Goal: Task Accomplishment & Management: Manage account settings

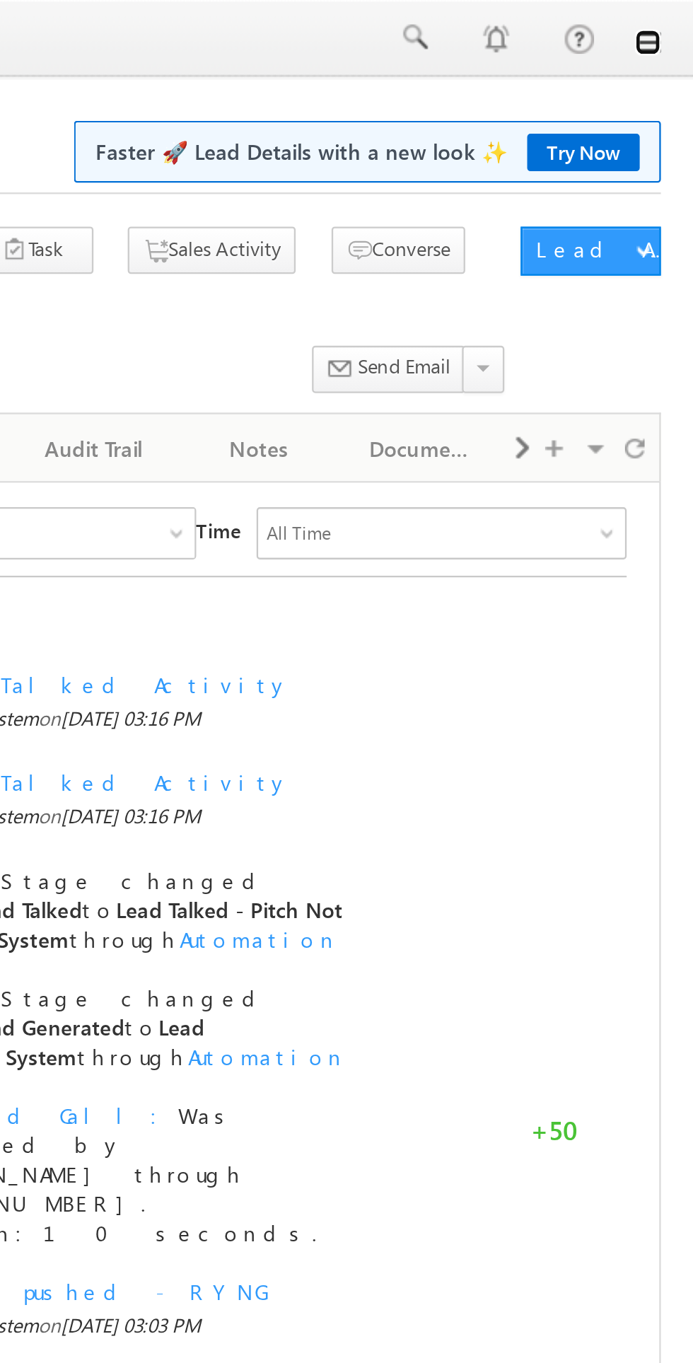
click at [673, 18] on link at bounding box center [673, 18] width 11 height 11
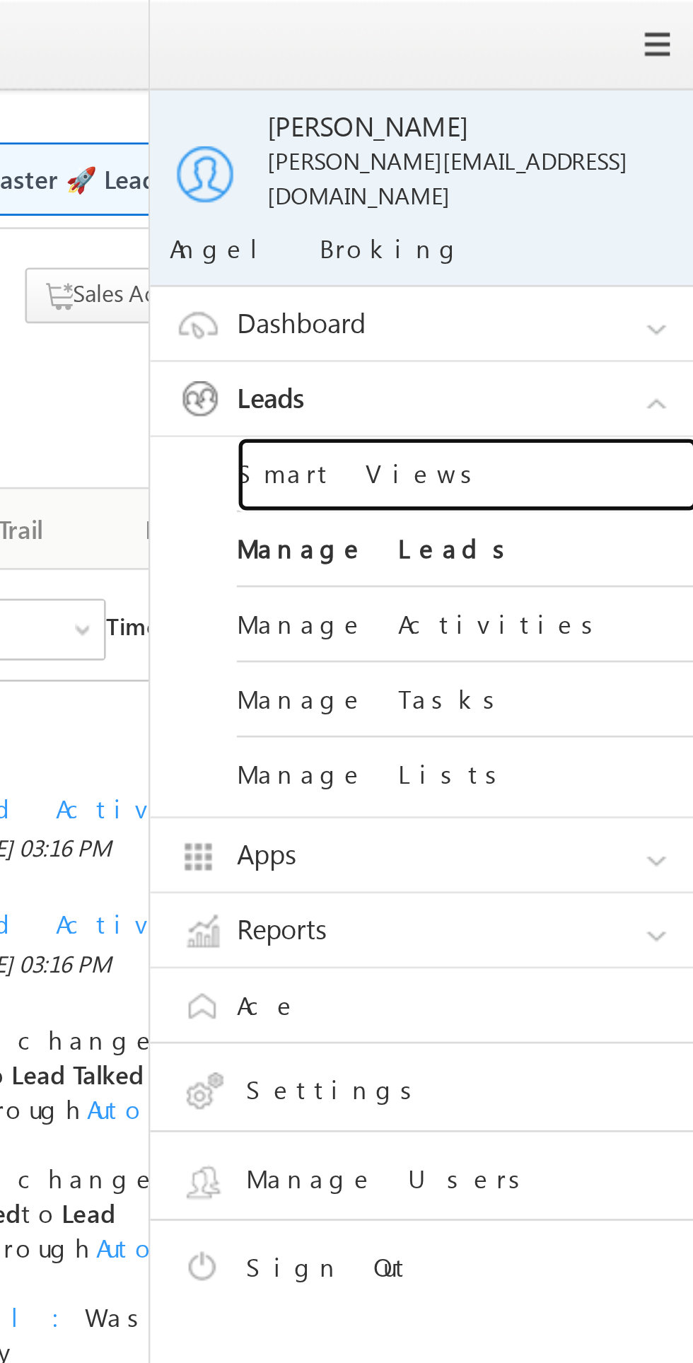
click at [555, 164] on link "Smart Views" at bounding box center [611, 175] width 170 height 28
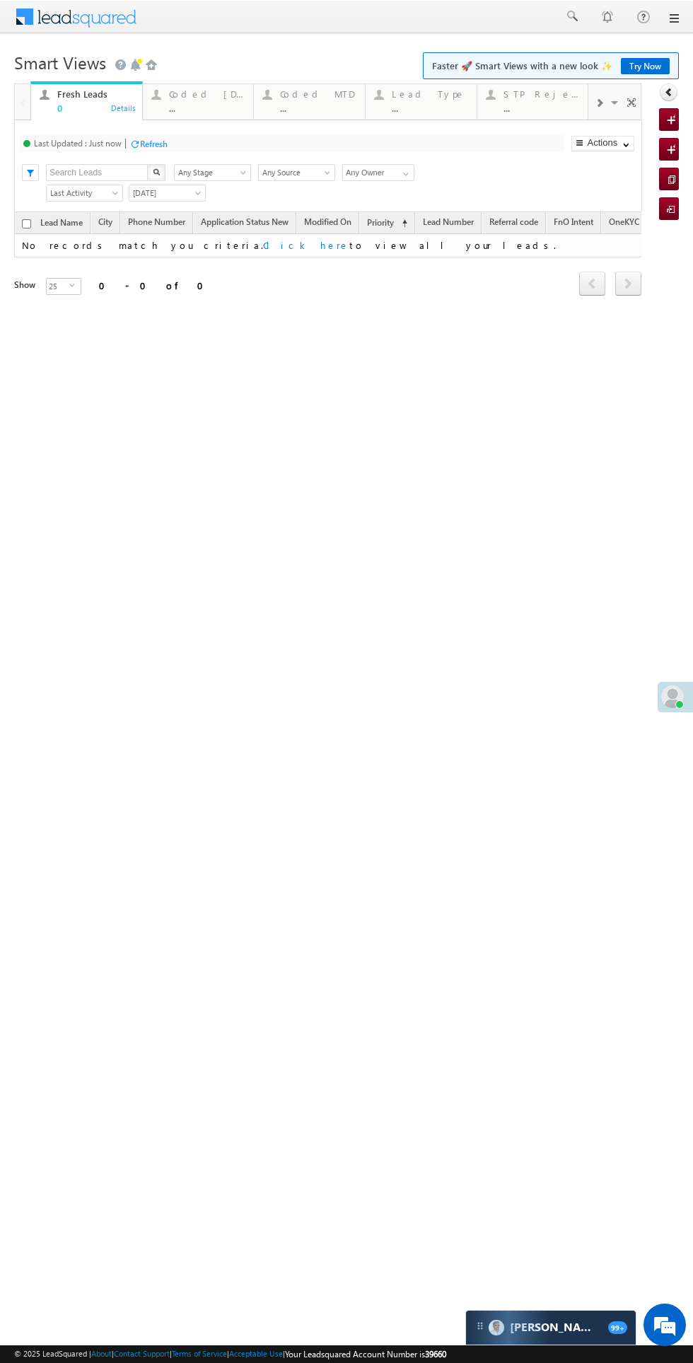
click at [197, 94] on div "Coded Today" at bounding box center [207, 93] width 76 height 11
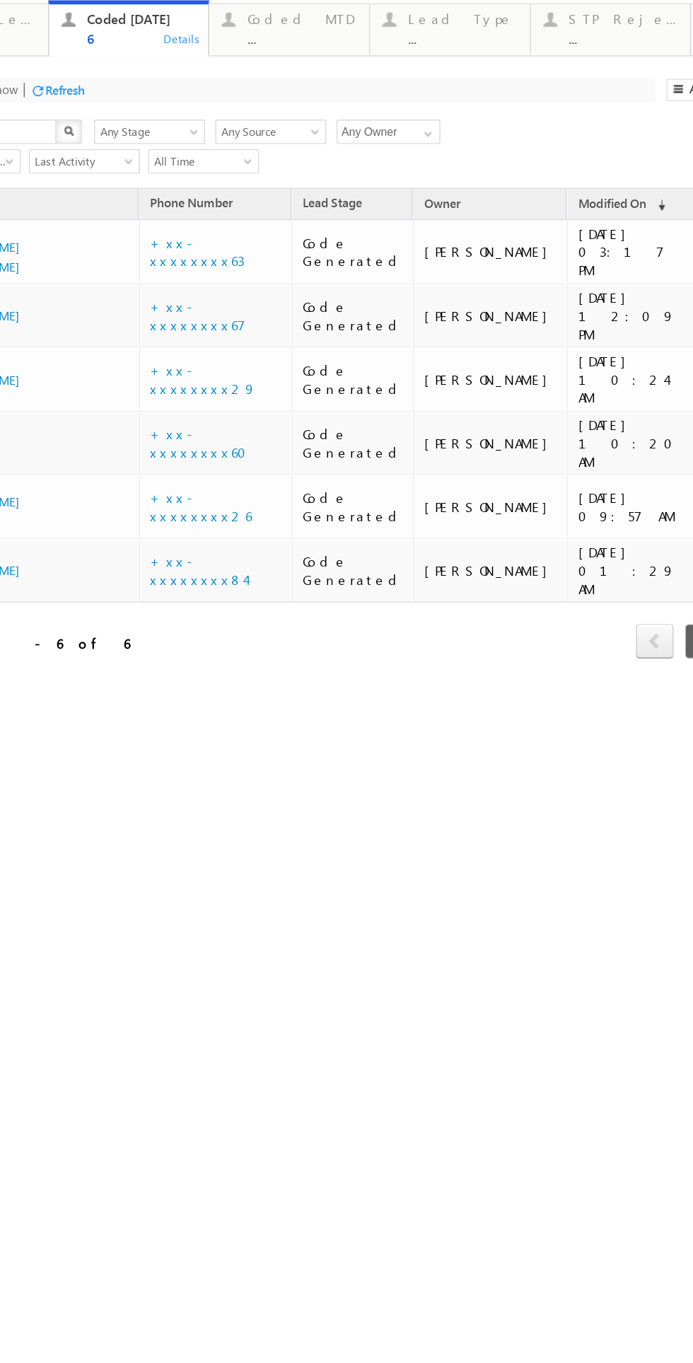
scroll to position [0, 52]
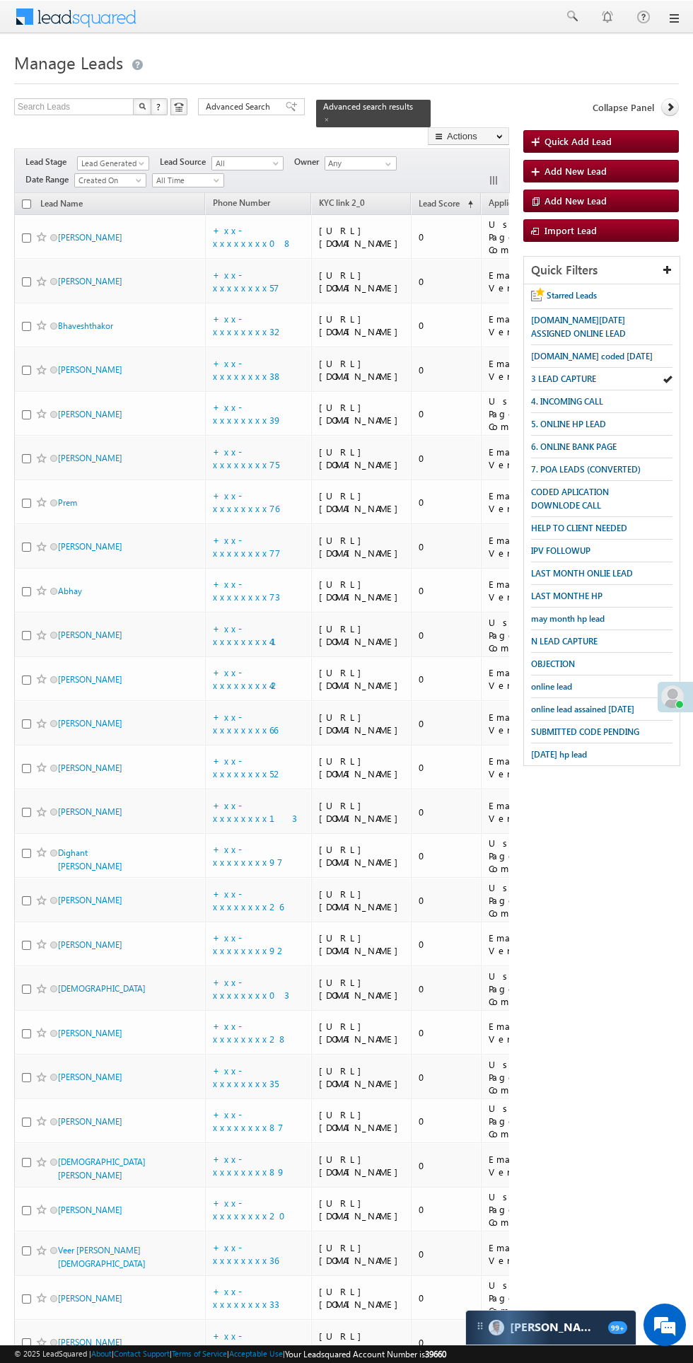
scroll to position [0, 7]
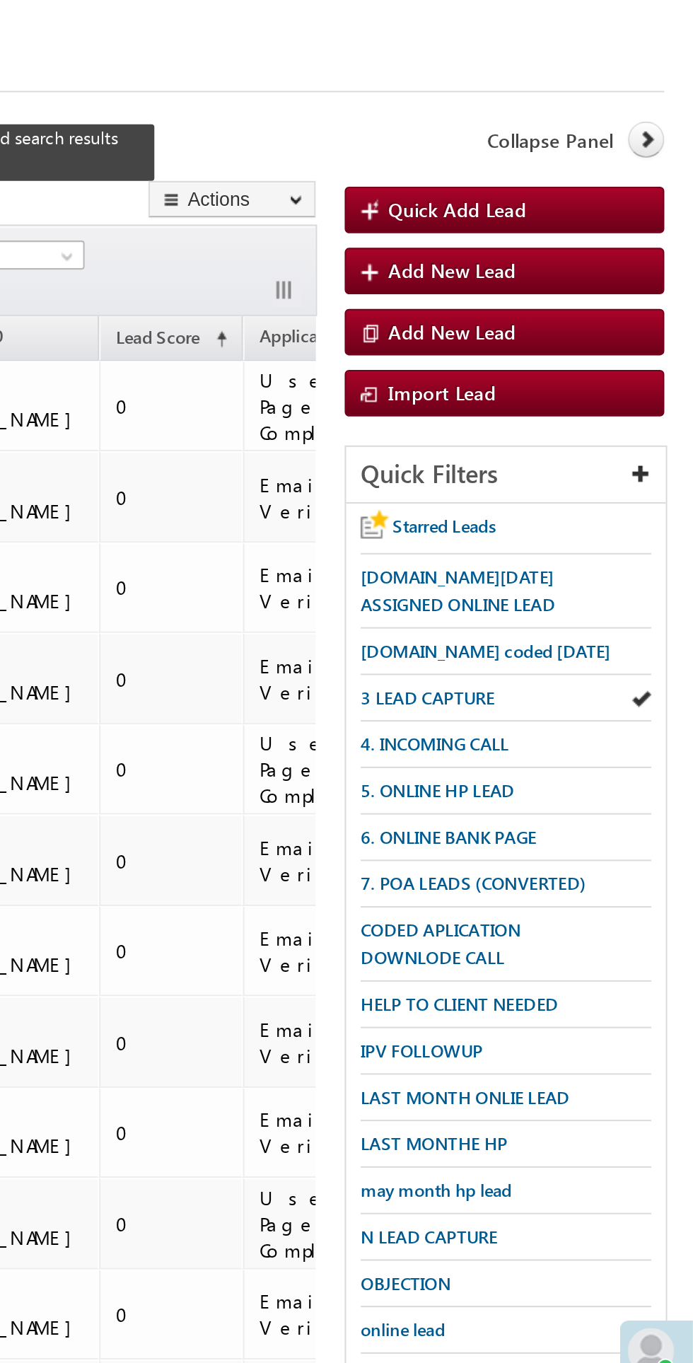
click at [671, 107] on icon at bounding box center [671, 107] width 10 height 10
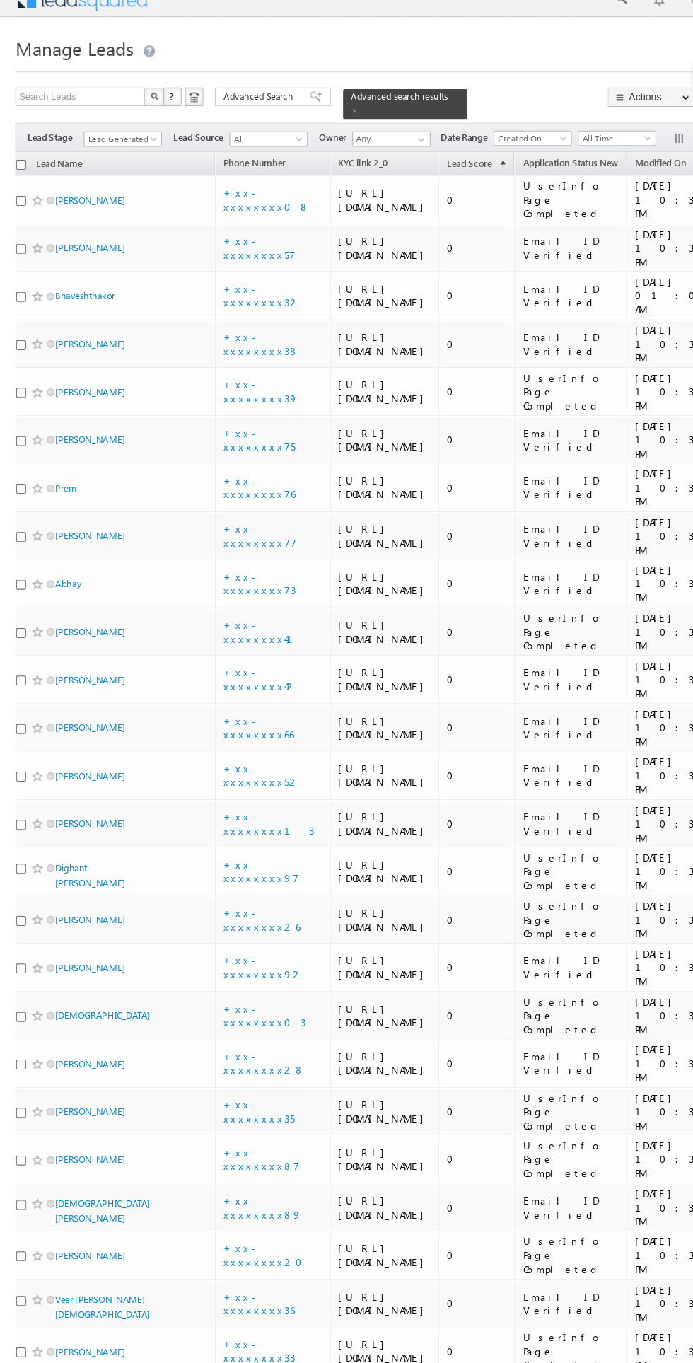
scroll to position [0, 0]
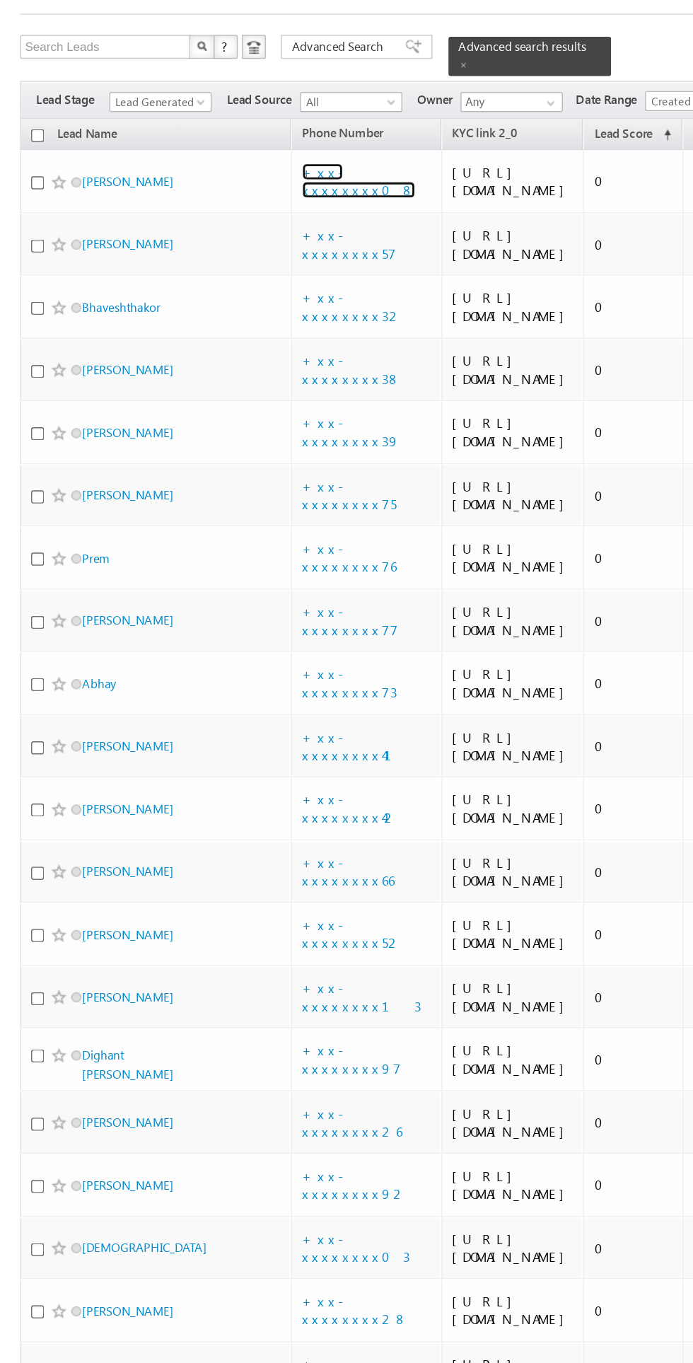
click at [256, 212] on link "+xx-xxxxxxxx08" at bounding box center [253, 199] width 80 height 25
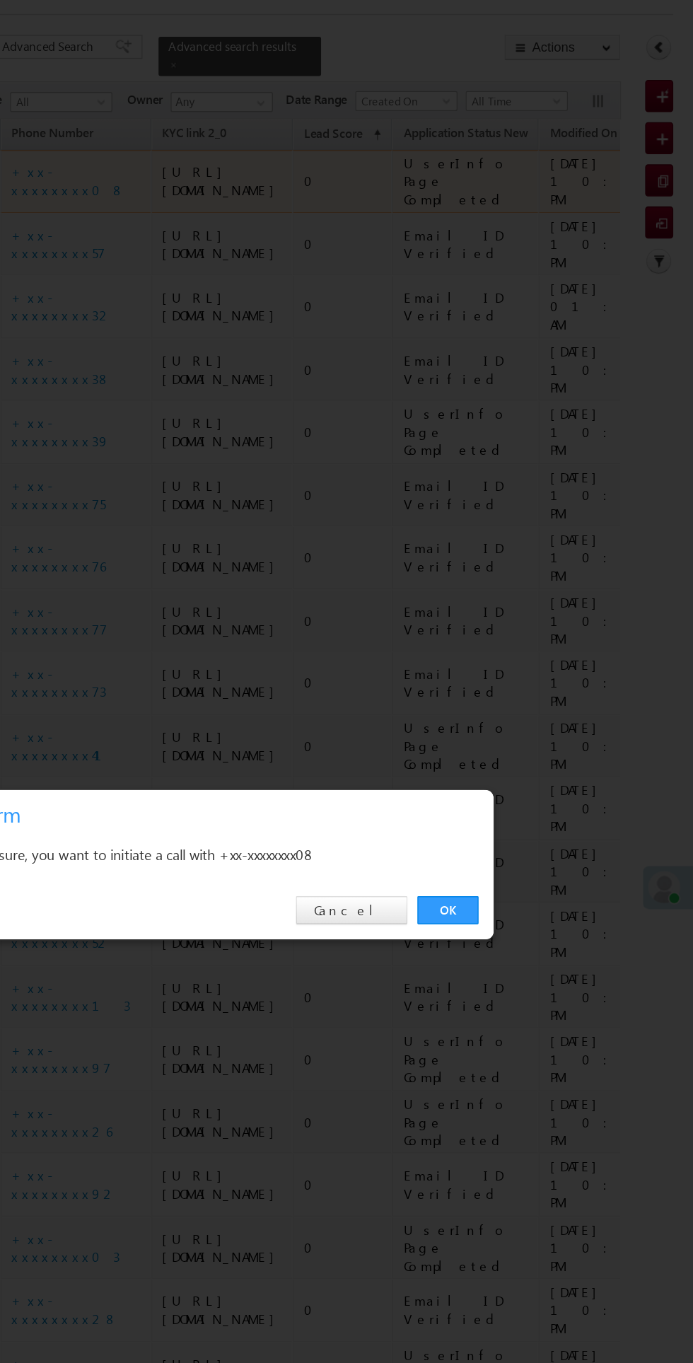
click at [520, 713] on link "OK" at bounding box center [520, 713] width 43 height 20
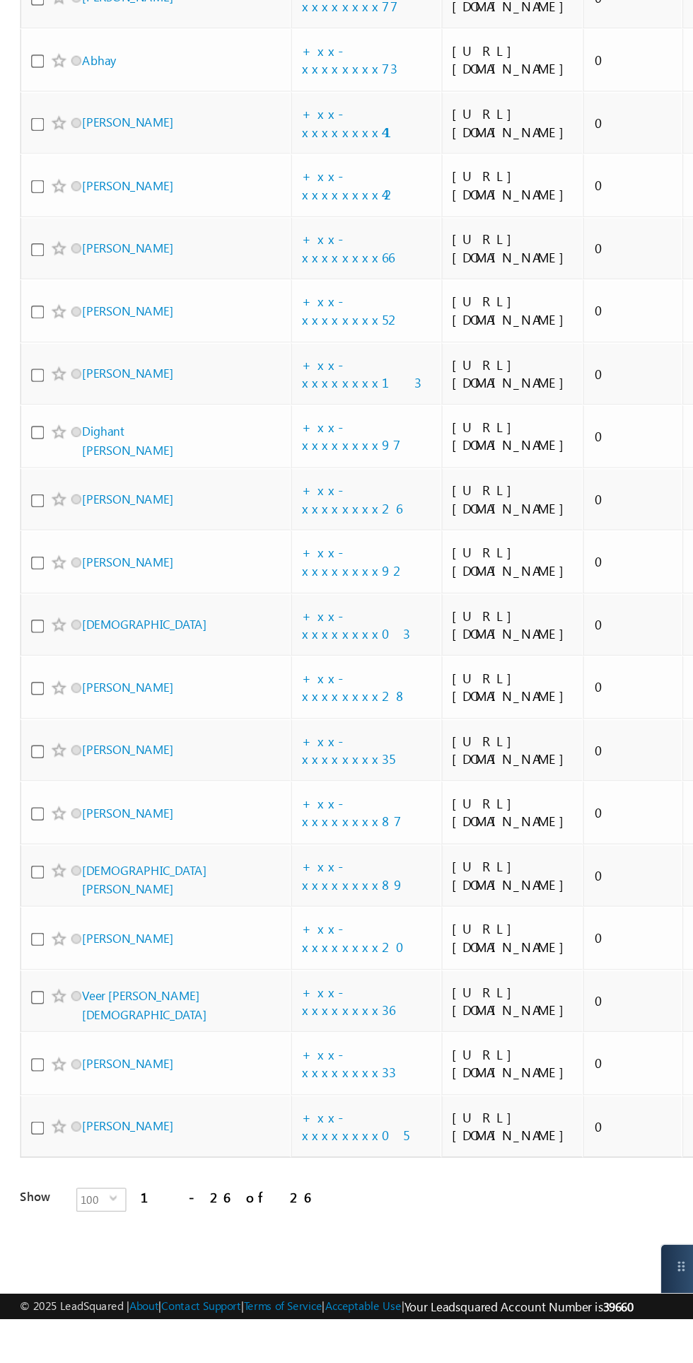
scroll to position [994, 0]
click at [29, 1233] on input "checkbox" at bounding box center [26, 1228] width 9 height 9
checkbox input "true"
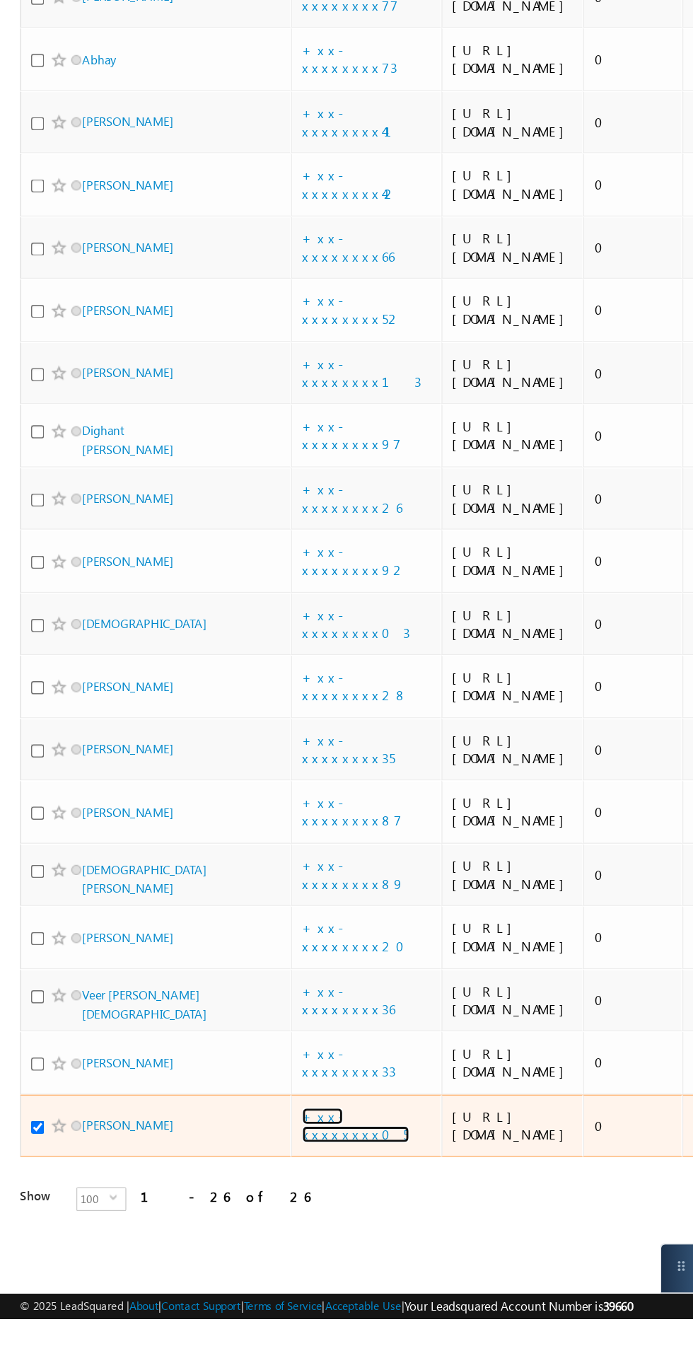
click at [263, 1239] on link "+xx-xxxxxxxx05" at bounding box center [251, 1227] width 76 height 25
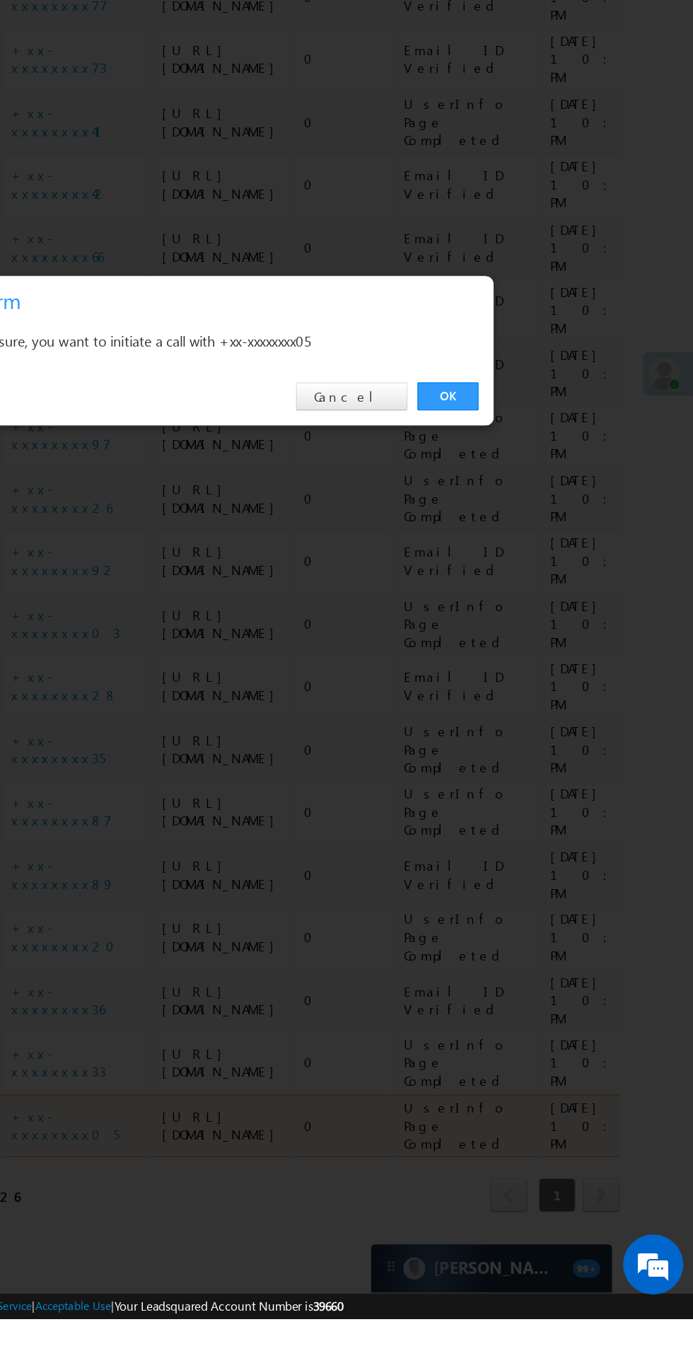
click at [521, 723] on link "OK" at bounding box center [520, 713] width 43 height 20
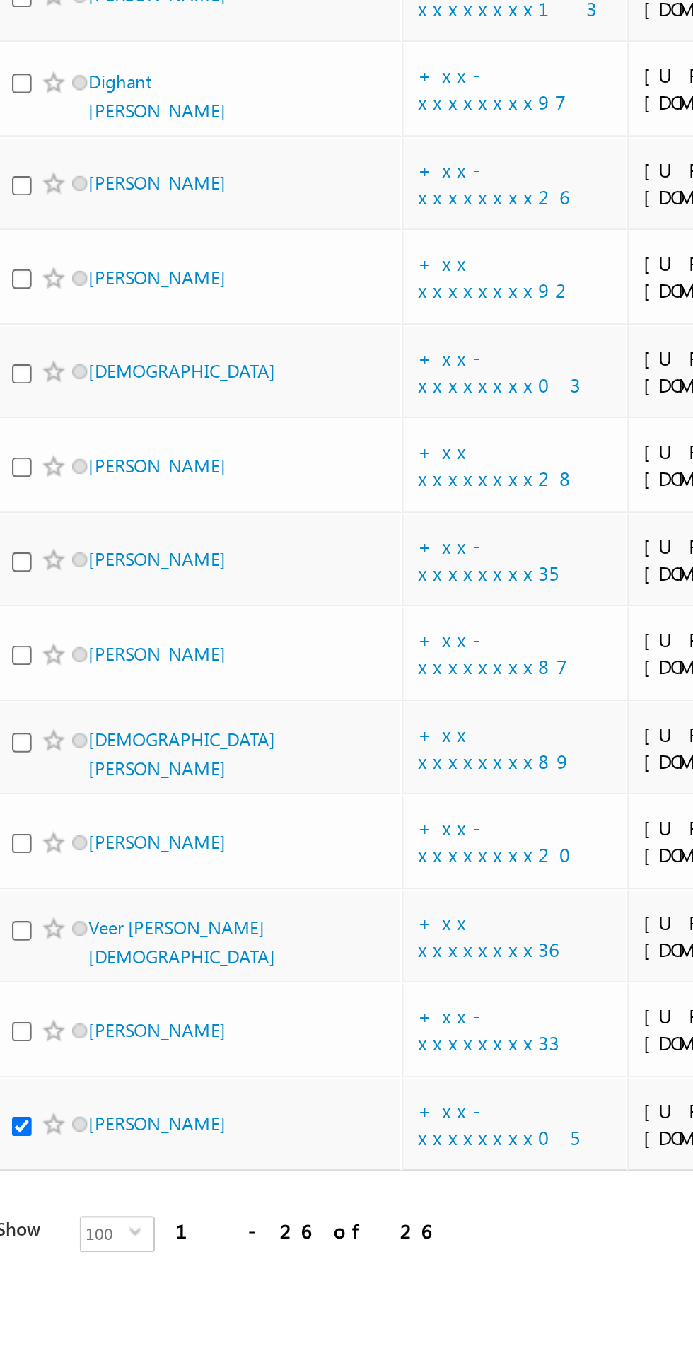
scroll to position [1070, 0]
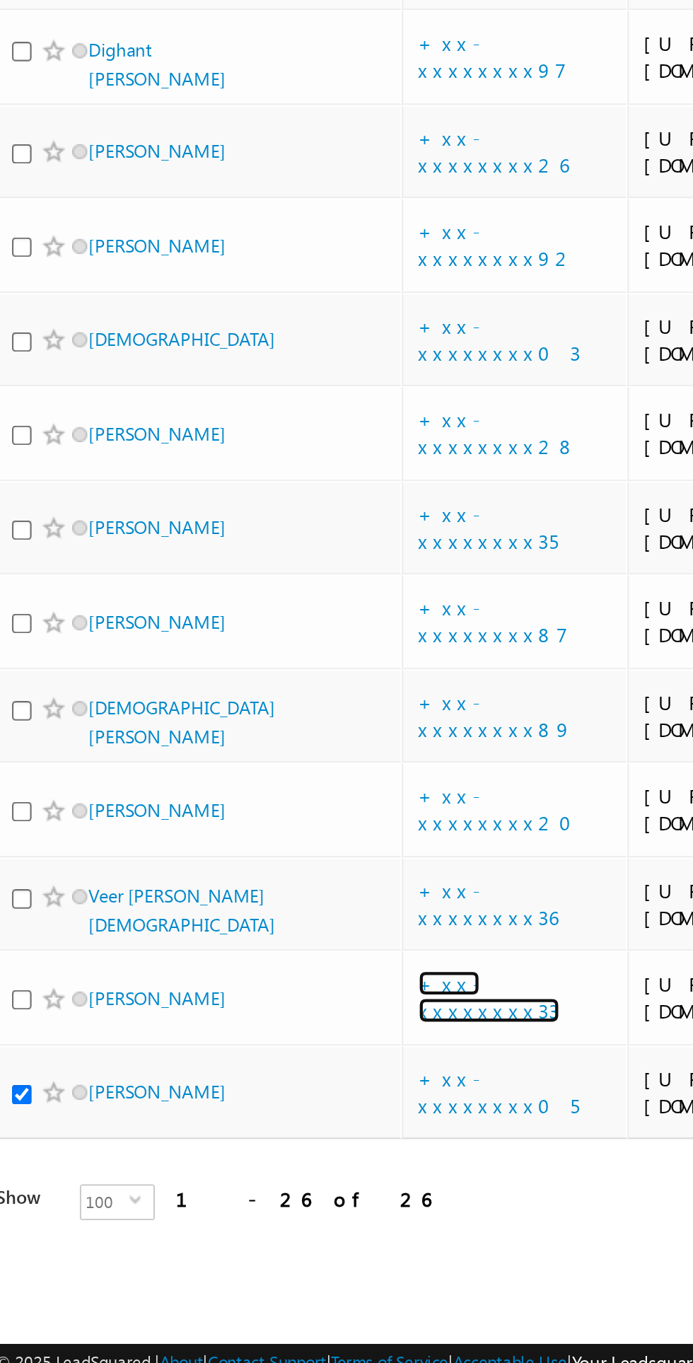
click at [243, 1170] on link "+xx-xxxxxxxx33" at bounding box center [246, 1182] width 66 height 25
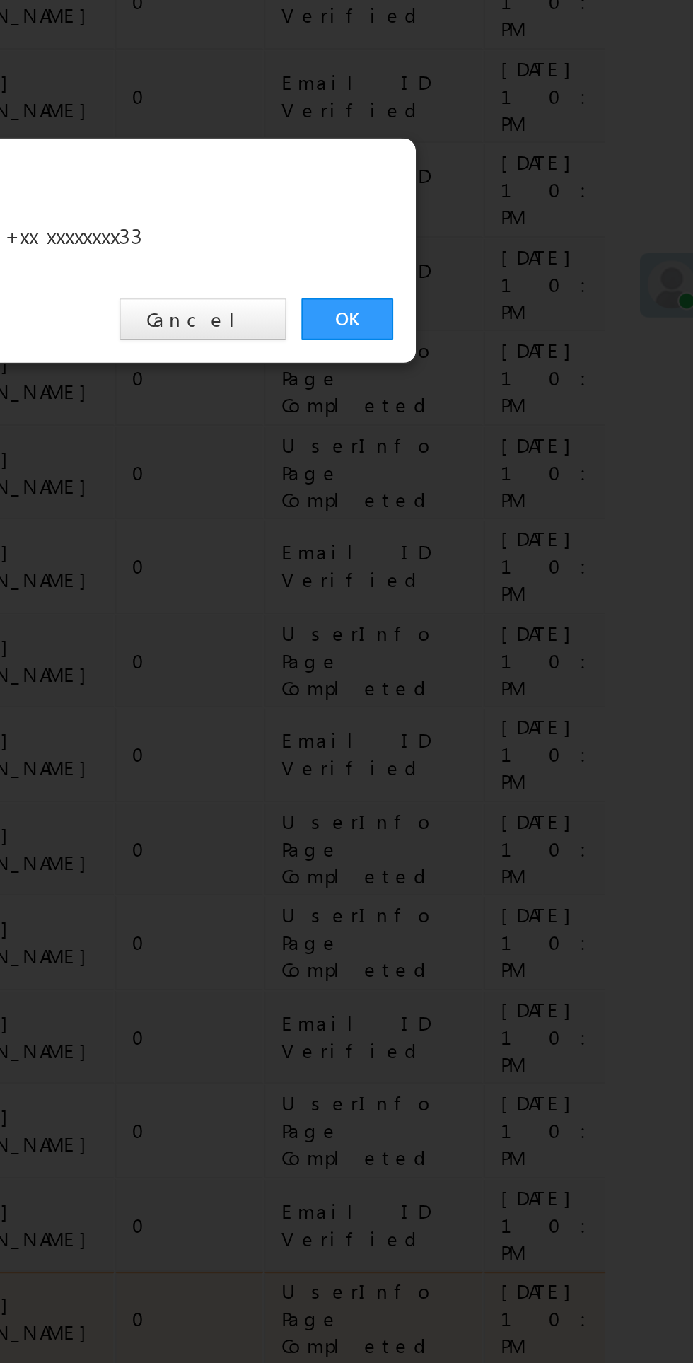
click at [524, 715] on link "OK" at bounding box center [520, 713] width 43 height 20
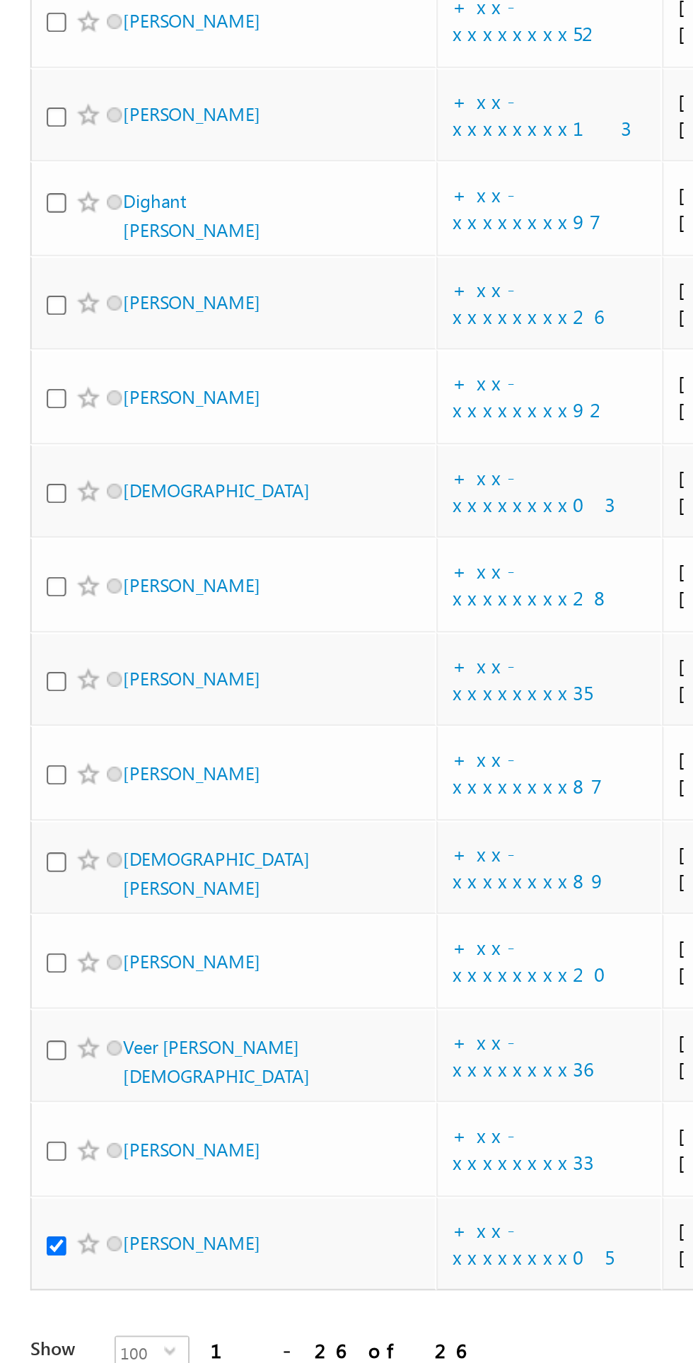
scroll to position [994, 0]
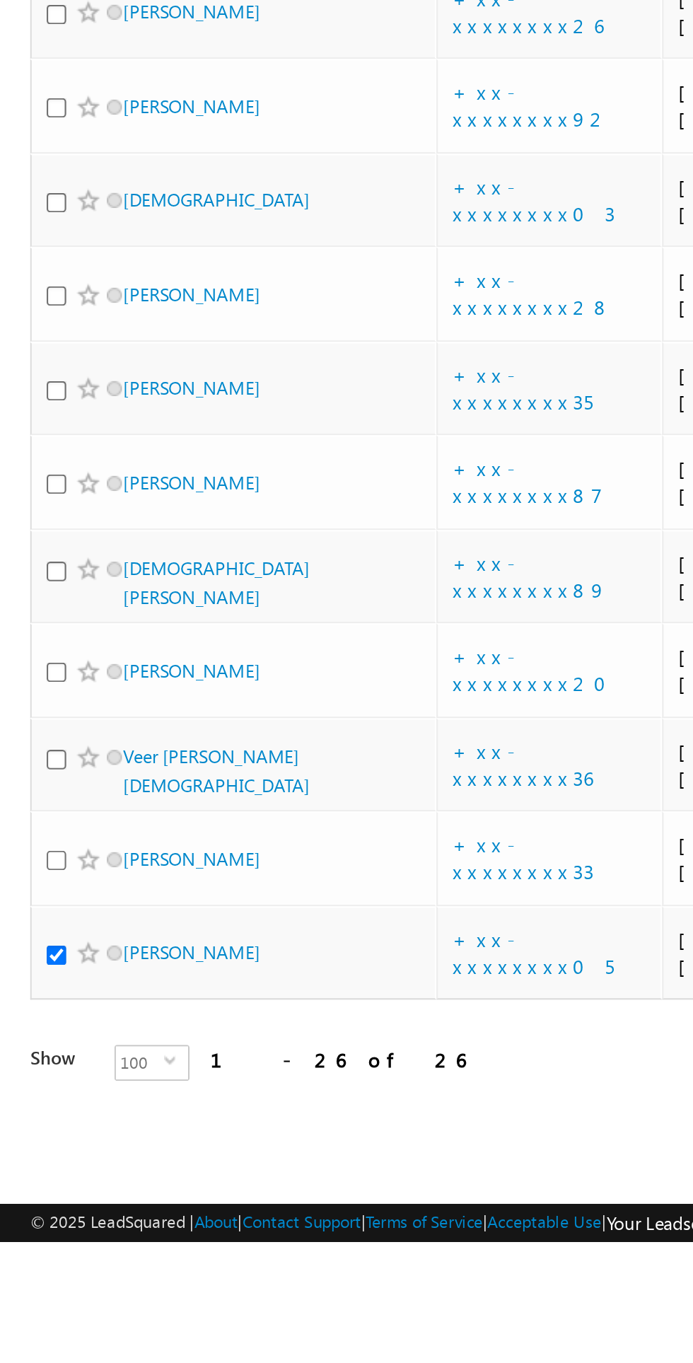
click at [31, 1188] on input "checkbox" at bounding box center [26, 1183] width 9 height 9
checkbox input "true"
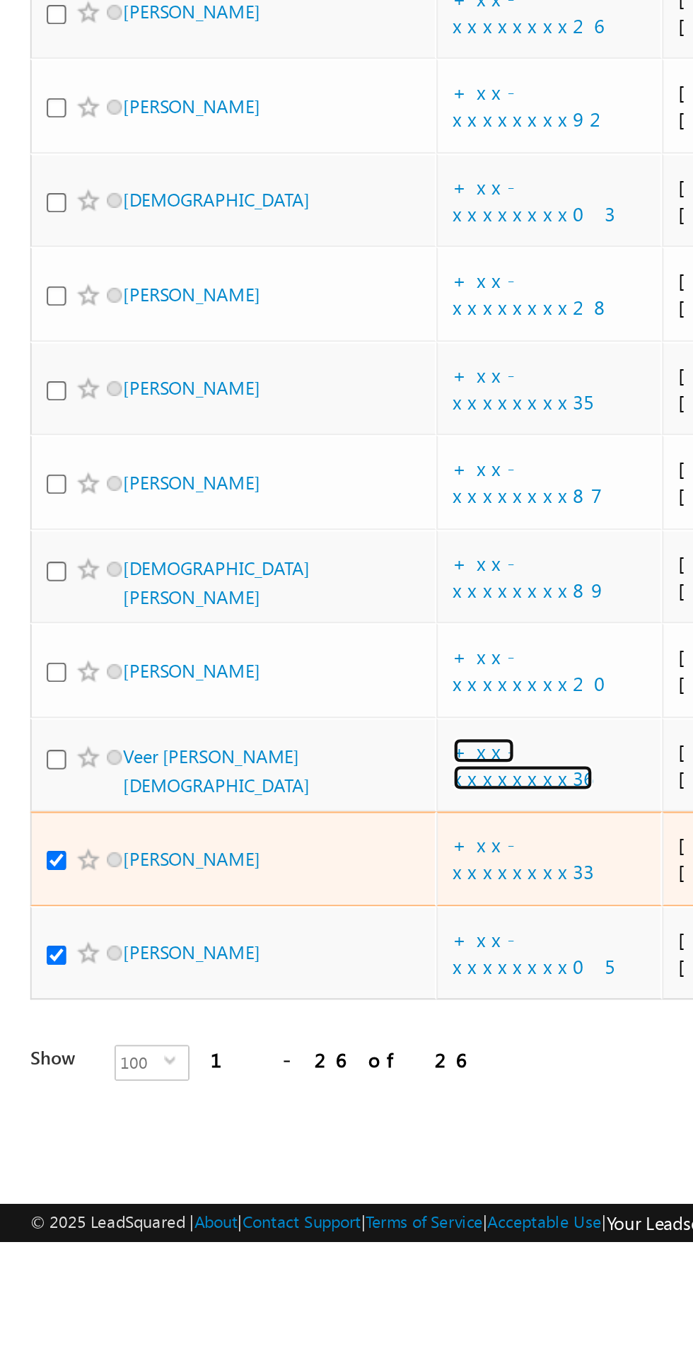
click at [260, 1148] on link "+xx-xxxxxxxx36" at bounding box center [246, 1138] width 66 height 25
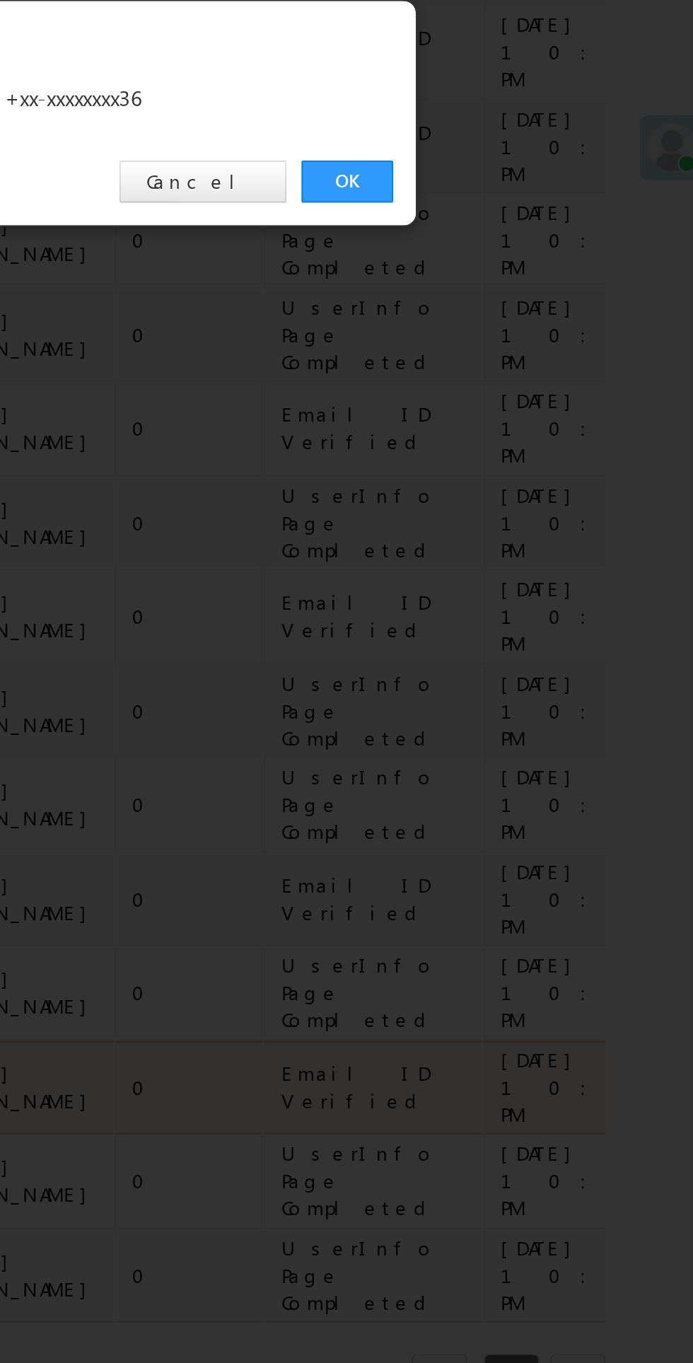
scroll to position [1038, 0]
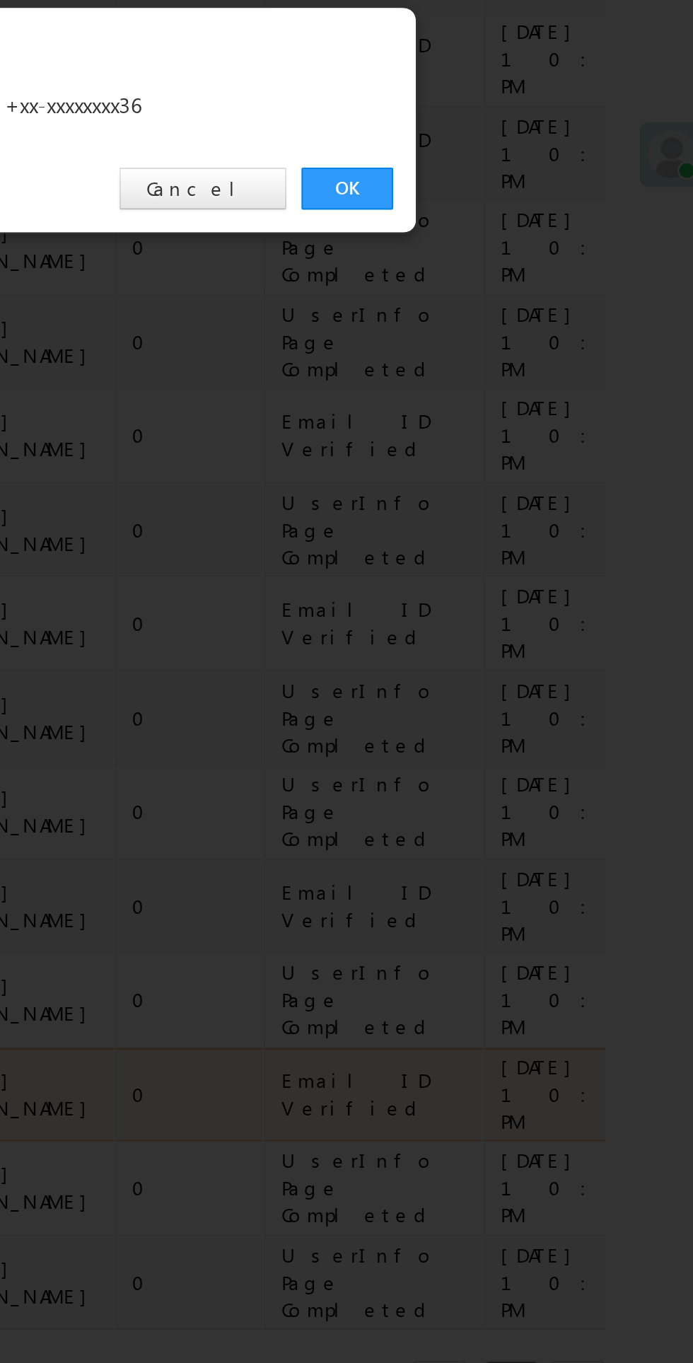
click at [509, 705] on link "OK" at bounding box center [520, 713] width 43 height 20
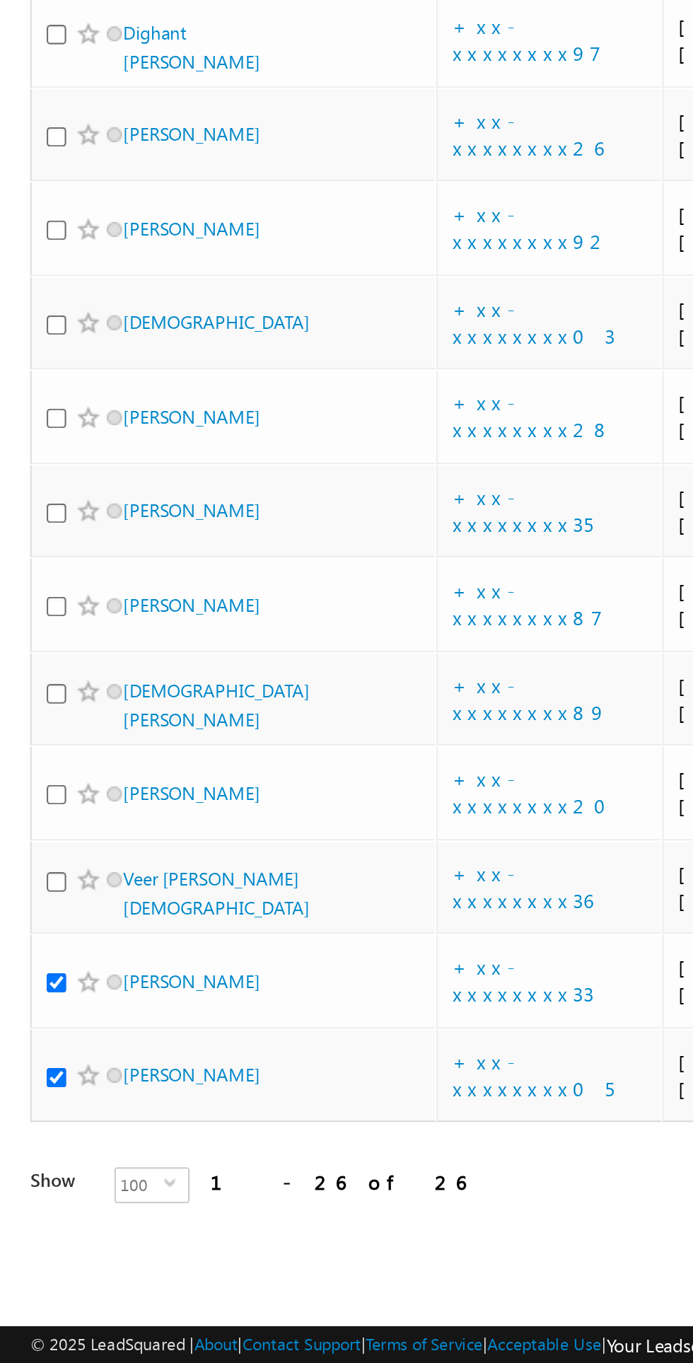
scroll to position [1102, 0]
click at [91, 1222] on link "[PERSON_NAME]" at bounding box center [90, 1227] width 64 height 11
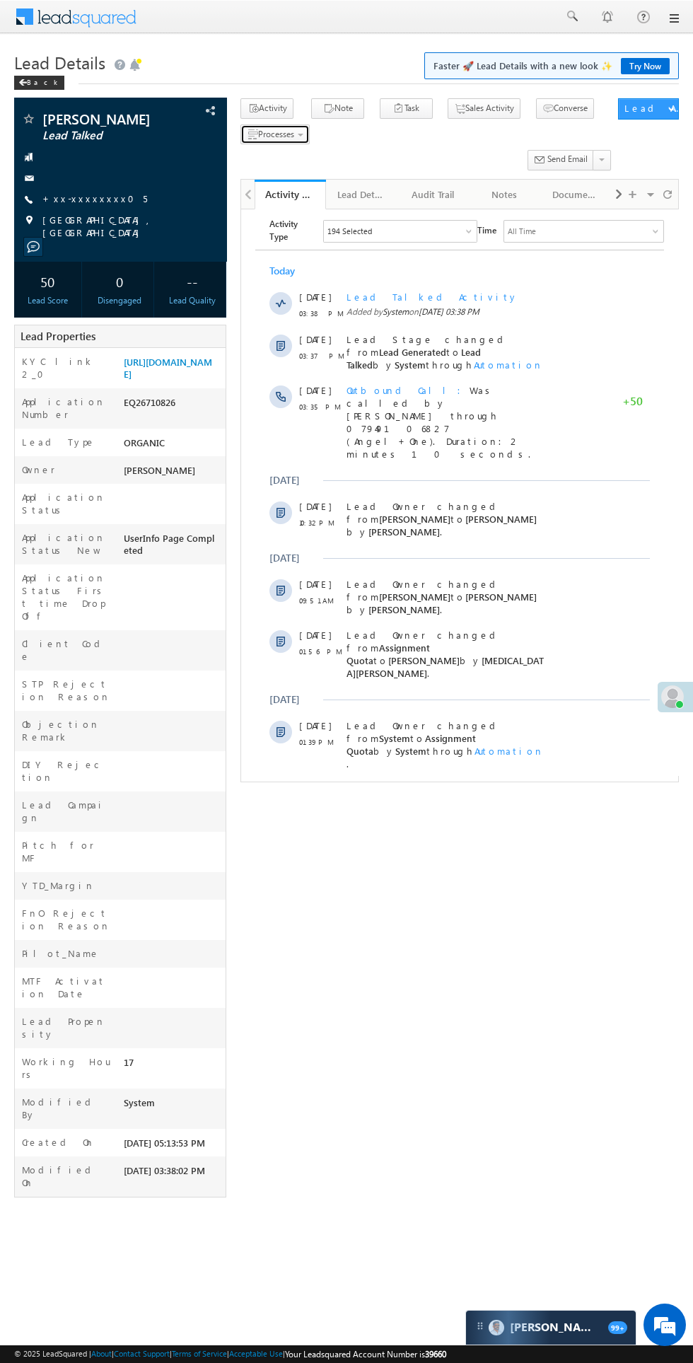
click at [303, 136] on span "button" at bounding box center [301, 135] width 6 height 3
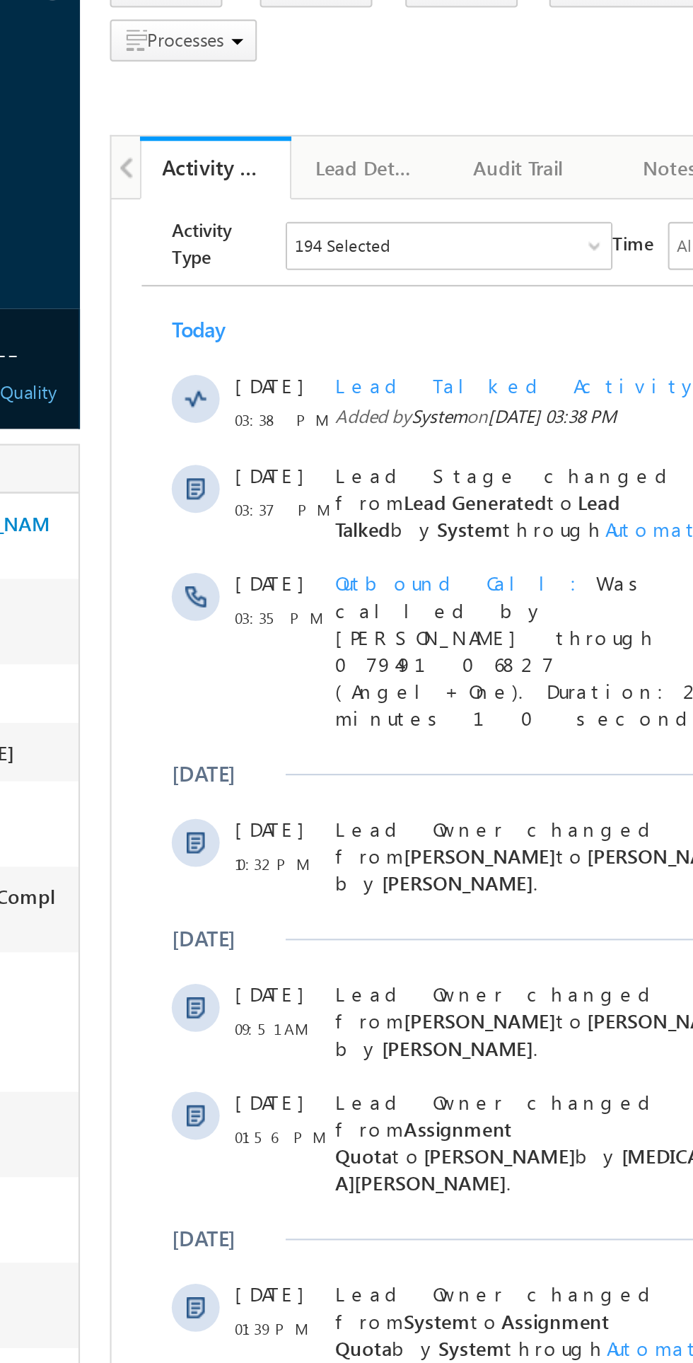
click at [0, 0] on span "Not Eligible" at bounding box center [0, 0] width 0 height 0
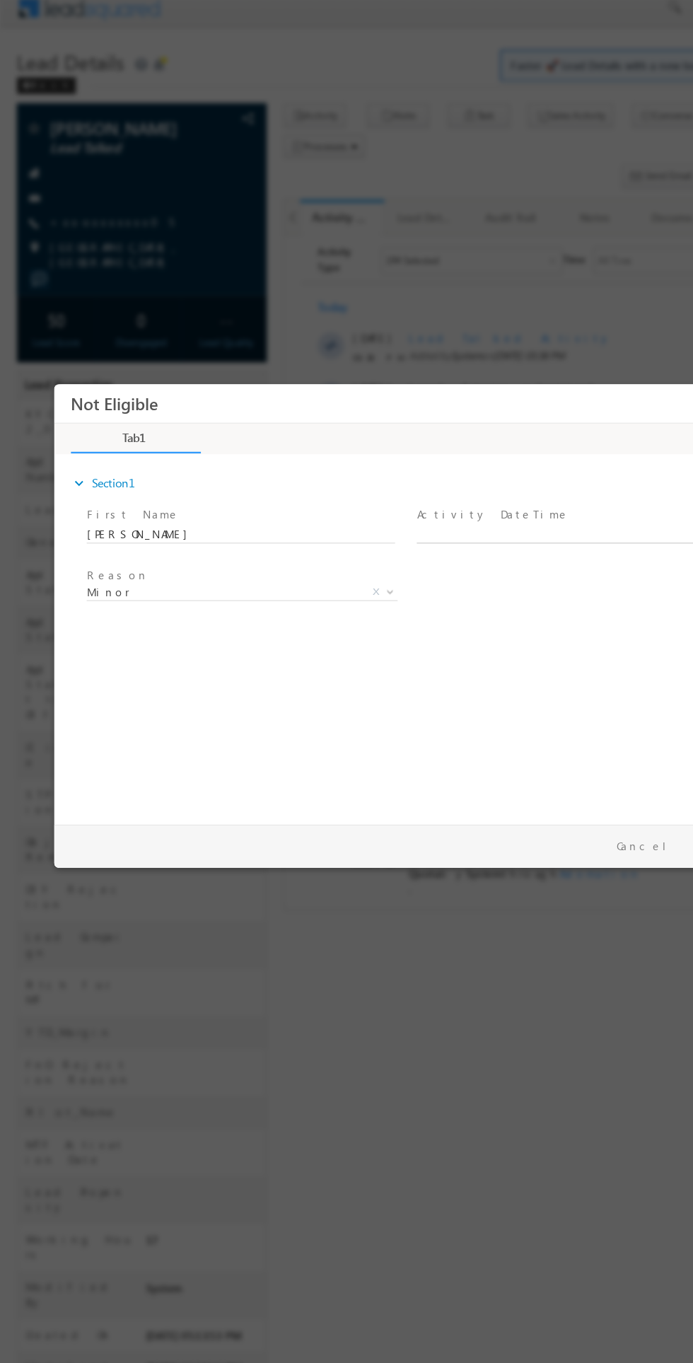
click at [475, 513] on body "Not Eligible ×" at bounding box center [354, 567] width 601 height 367
type input "[DATE] 3:41 PM"
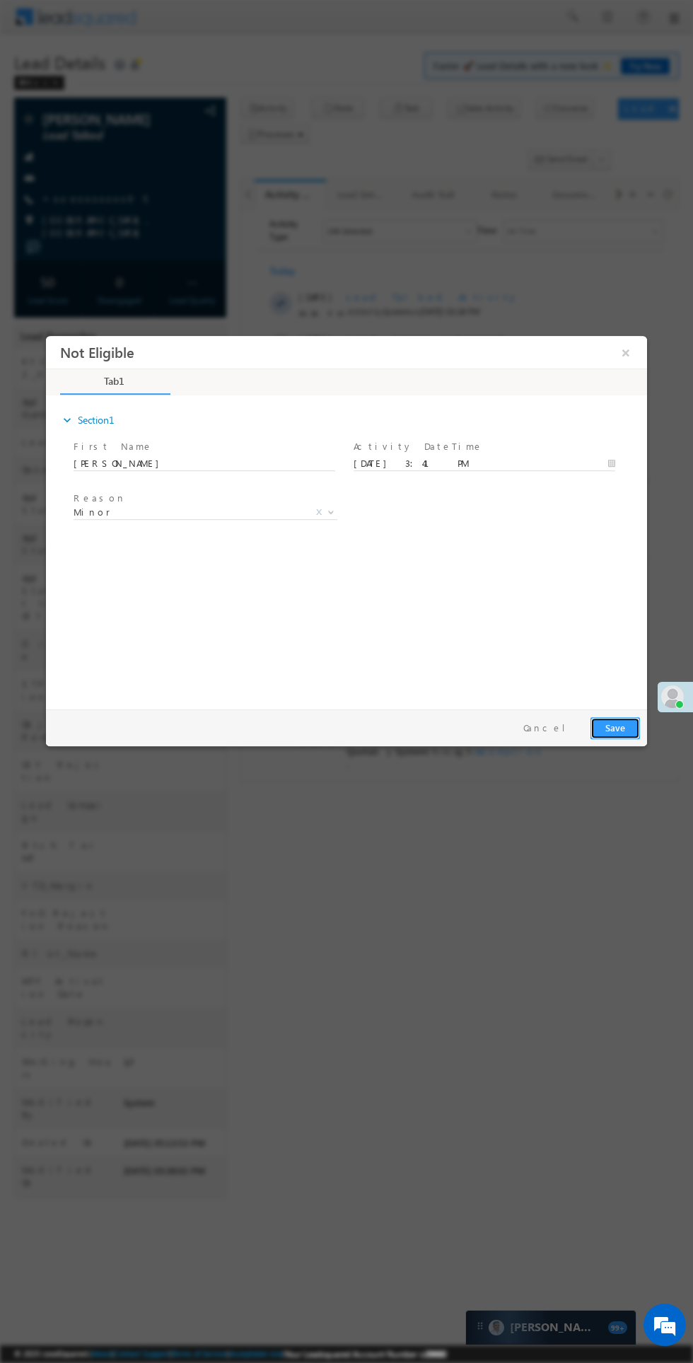
click at [624, 724] on button "Save" at bounding box center [616, 728] width 50 height 22
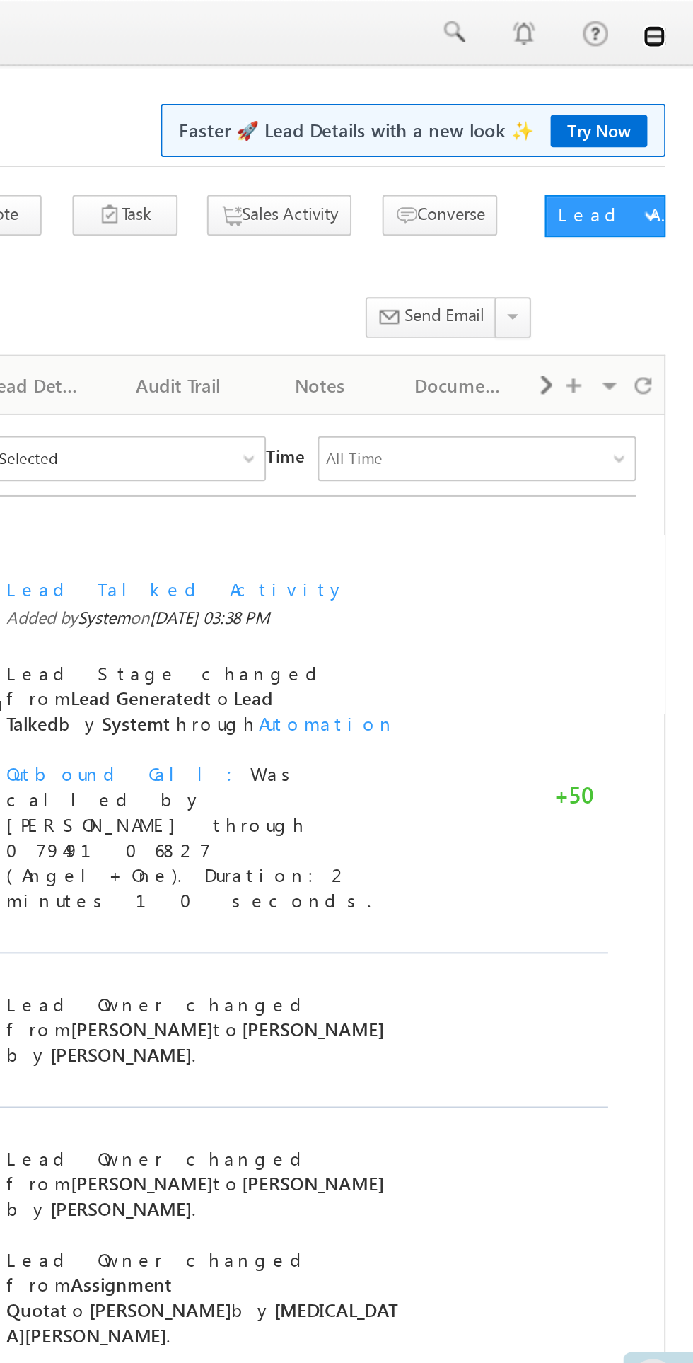
click at [676, 21] on link at bounding box center [673, 18] width 11 height 11
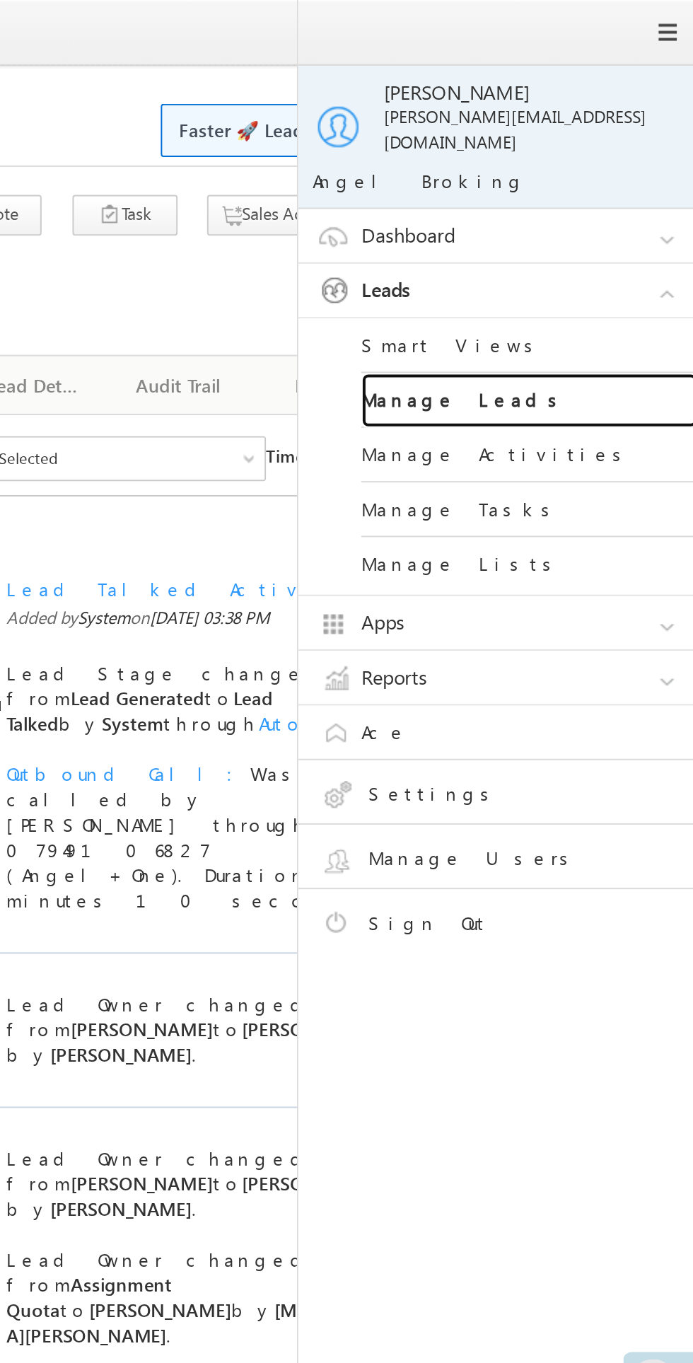
click at [572, 193] on link "Manage Leads" at bounding box center [611, 202] width 170 height 28
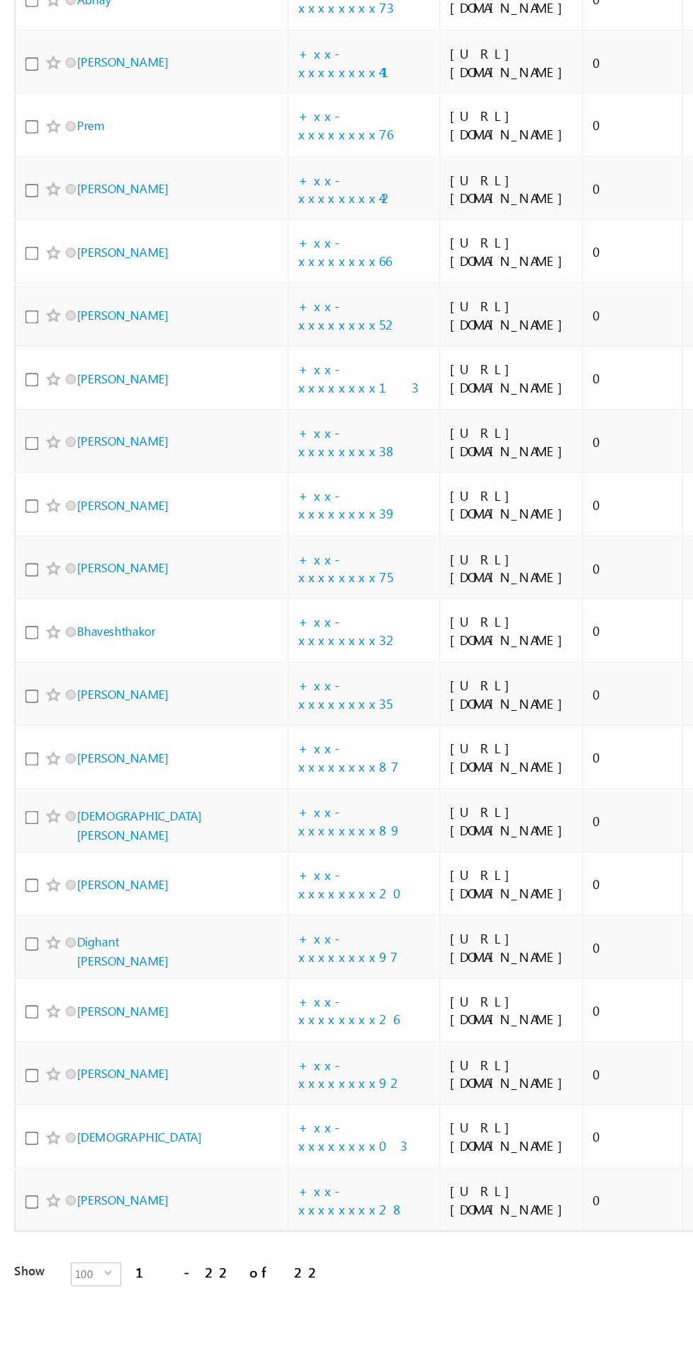
scroll to position [626, 0]
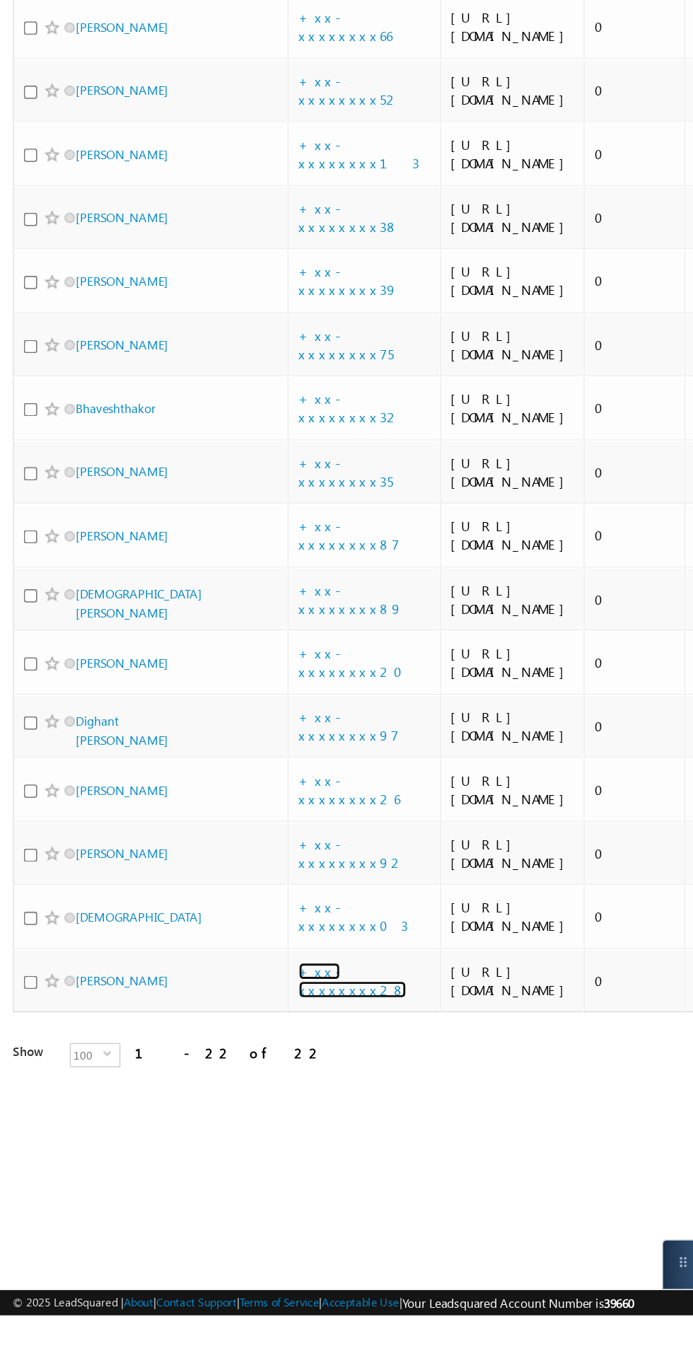
click at [250, 1143] on link "+xx-xxxxxxxx28" at bounding box center [250, 1130] width 75 height 25
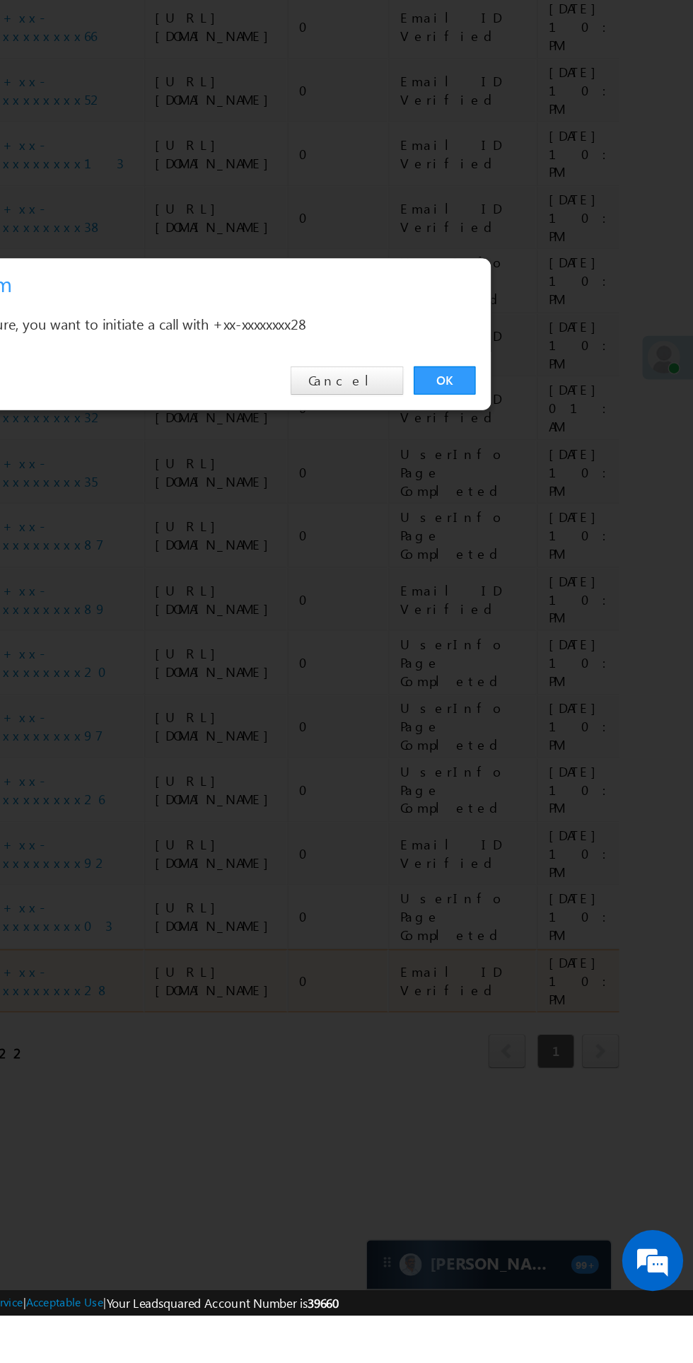
click at [516, 723] on link "OK" at bounding box center [520, 713] width 43 height 20
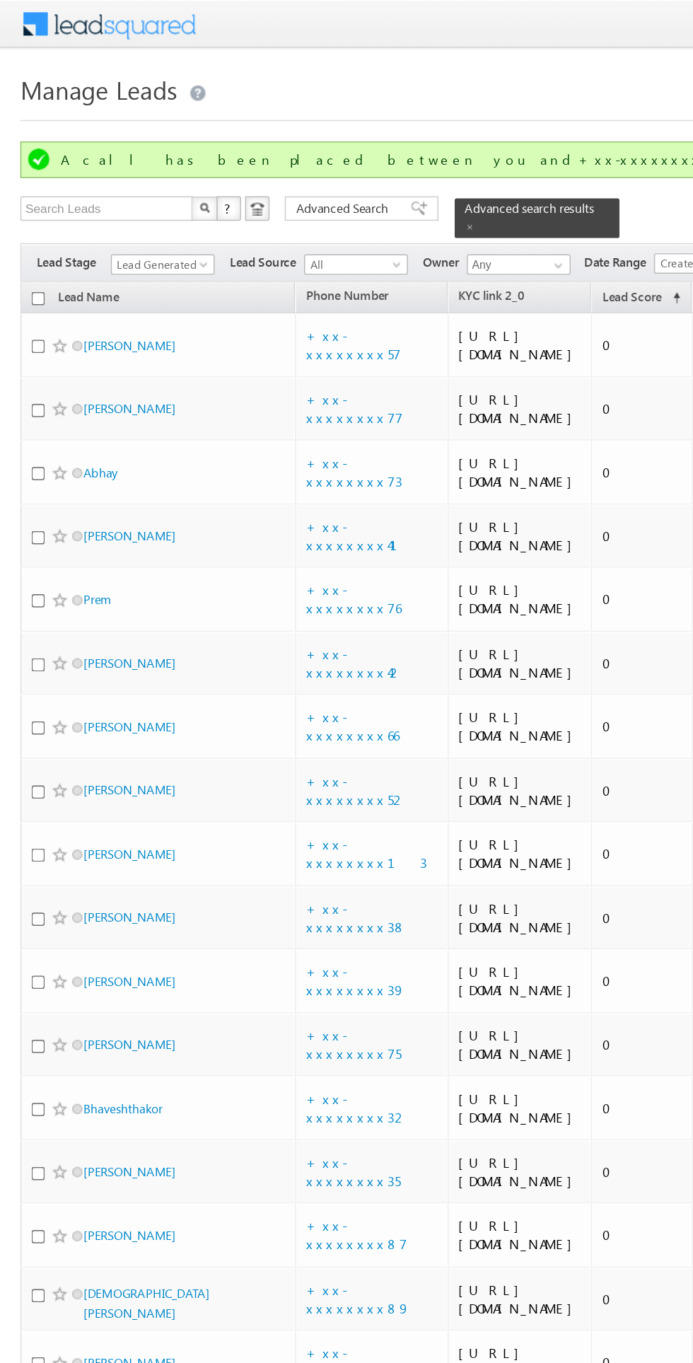
scroll to position [0, 0]
click at [253, 248] on link "+xx-xxxxxxxx57" at bounding box center [246, 239] width 66 height 25
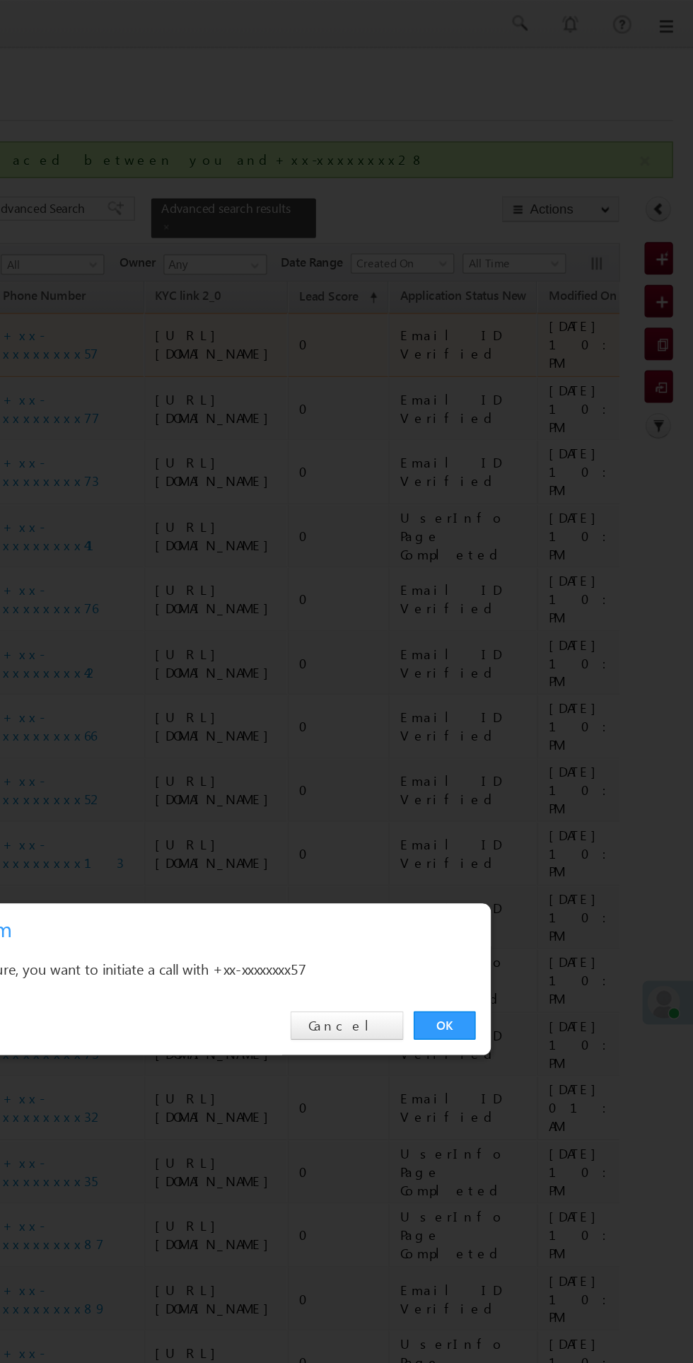
click at [519, 717] on link "OK" at bounding box center [520, 713] width 43 height 20
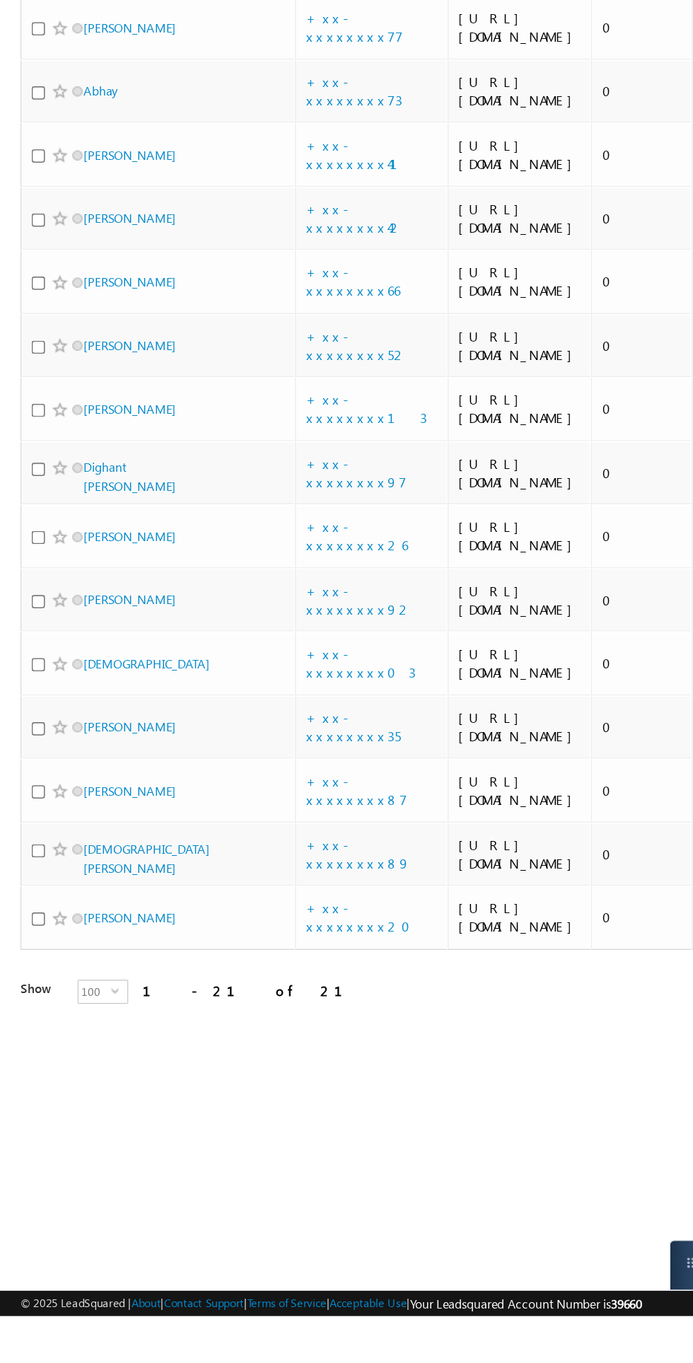
scroll to position [544, 0]
click at [98, 1092] on link "[PERSON_NAME]" at bounding box center [90, 1086] width 64 height 11
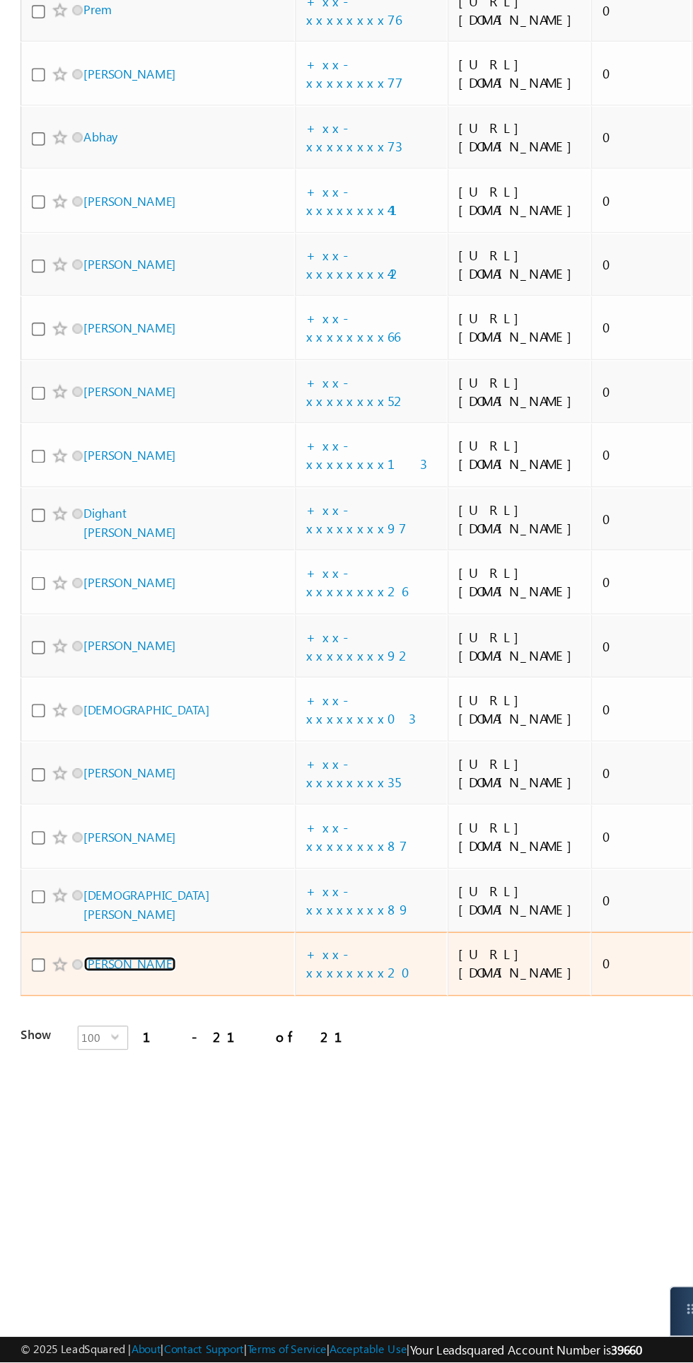
scroll to position [648, 0]
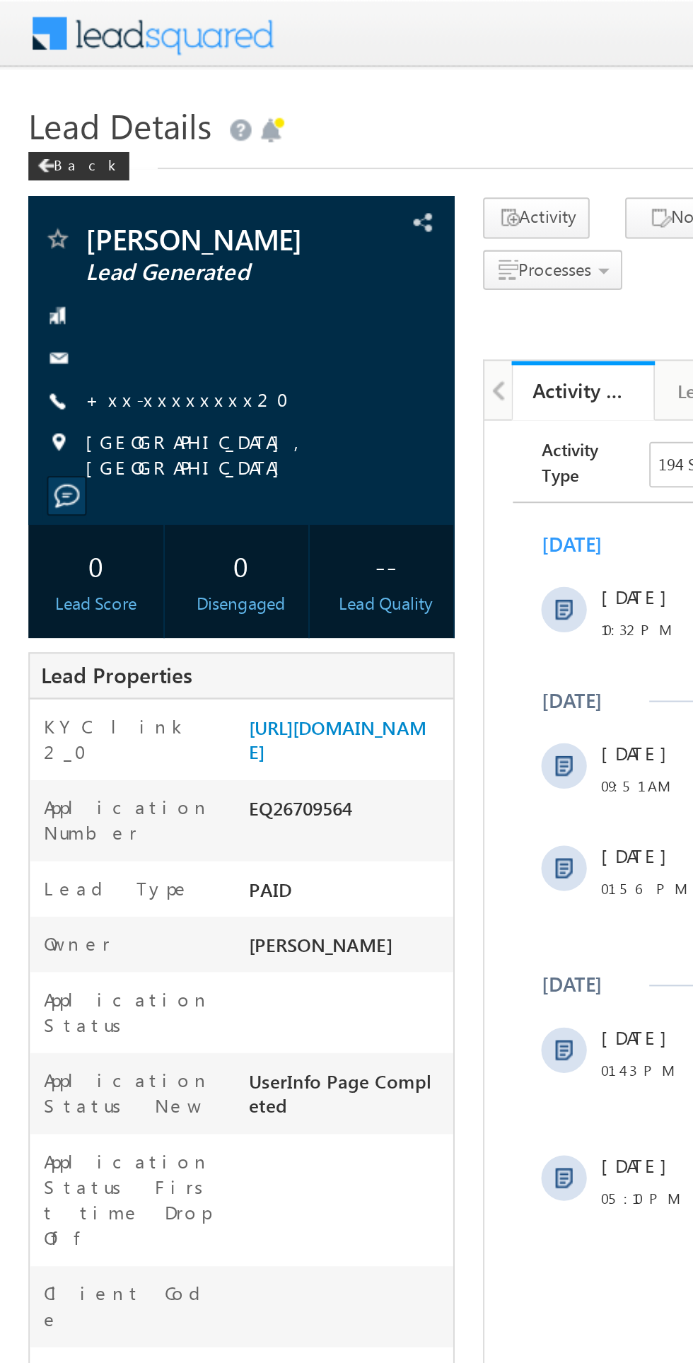
click at [93, 197] on link "+xx-xxxxxxxx20" at bounding box center [97, 198] width 110 height 12
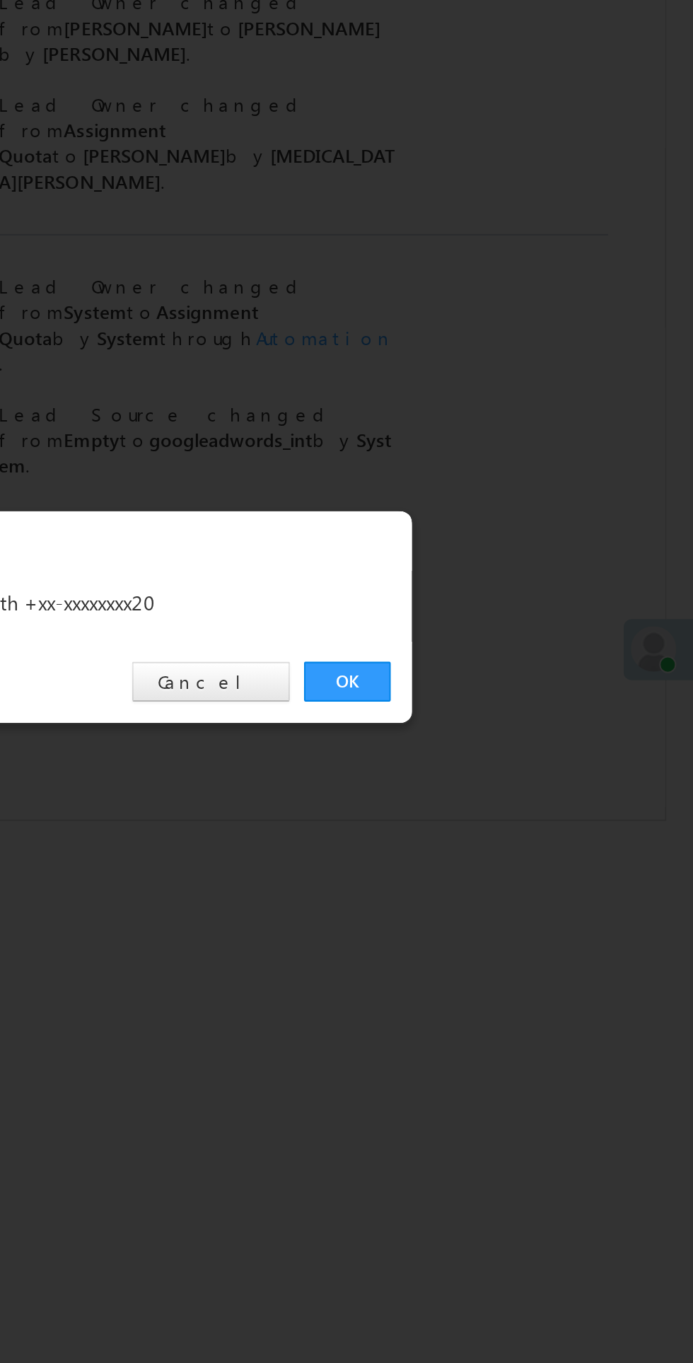
click at [520, 715] on link "OK" at bounding box center [520, 713] width 43 height 20
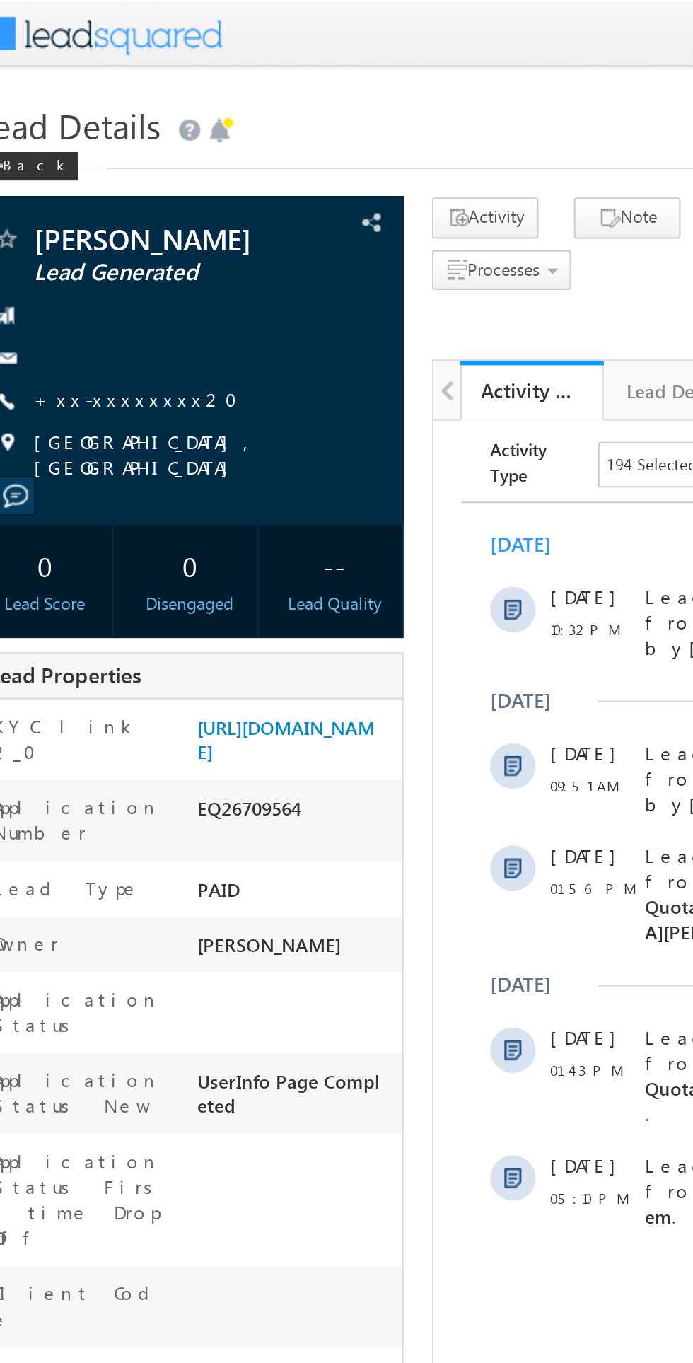
click at [222, 355] on div "[URL][DOMAIN_NAME]" at bounding box center [172, 371] width 105 height 32
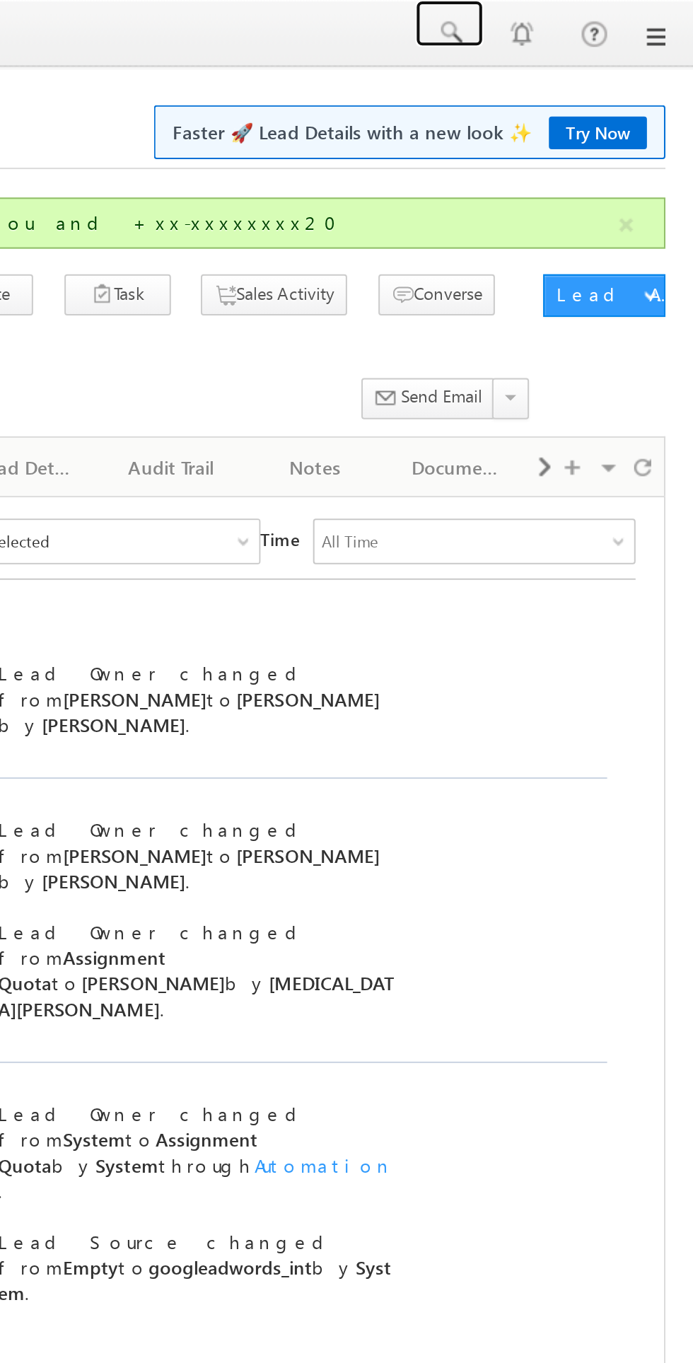
click at [565, 19] on span at bounding box center [572, 16] width 14 height 14
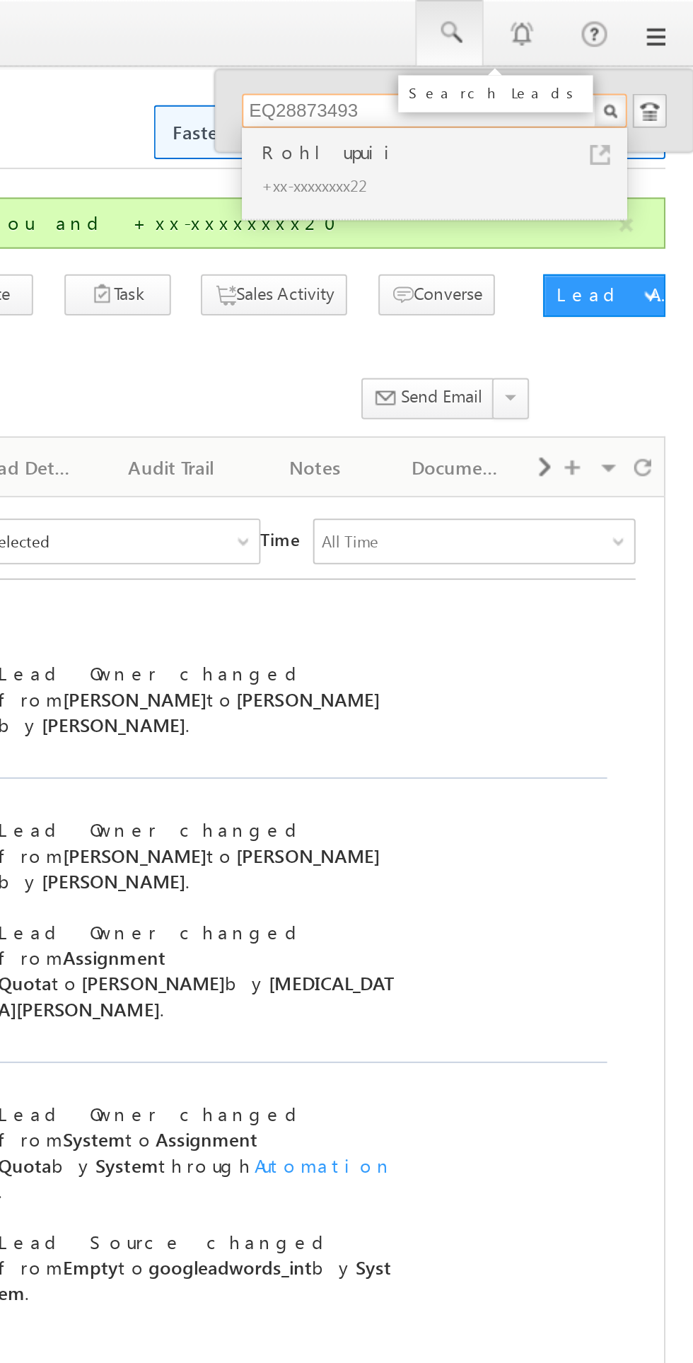
type input "EQ28873493"
click at [506, 74] on div "Rohlupuii" at bounding box center [570, 76] width 190 height 16
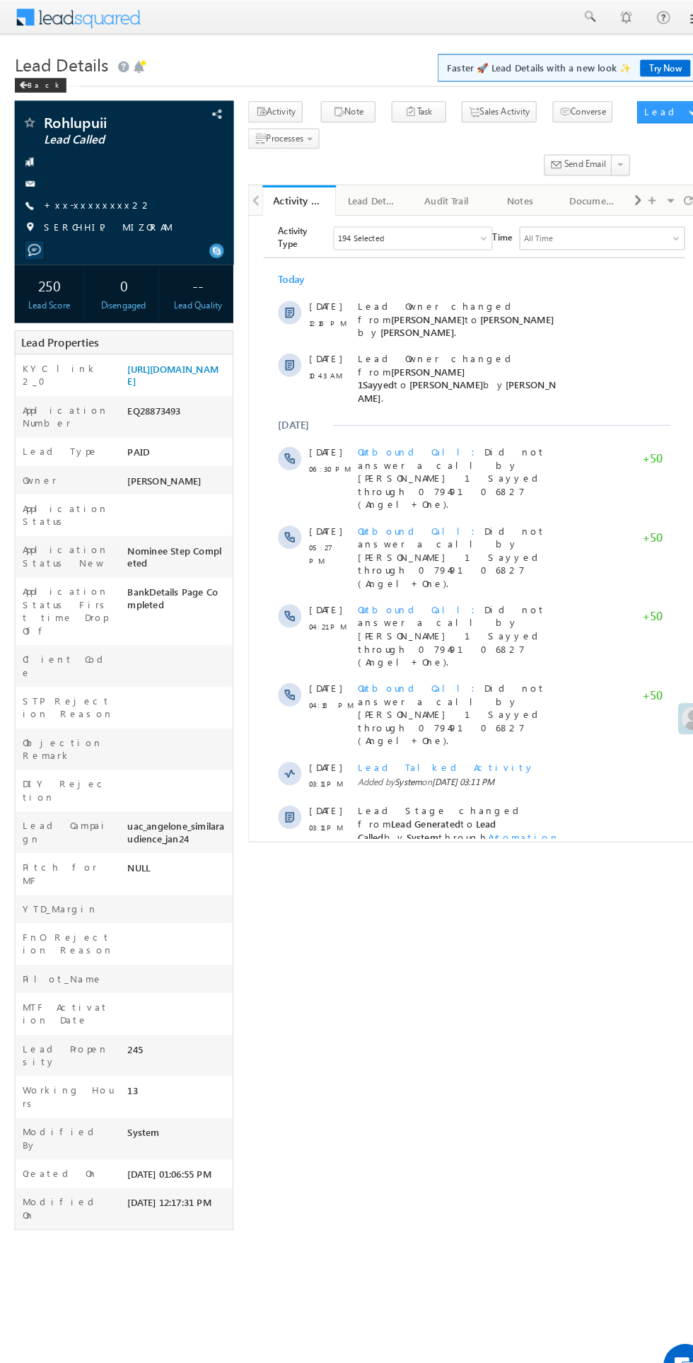
click at [74, 196] on link "+xx-xxxxxxxx22" at bounding box center [94, 198] width 105 height 12
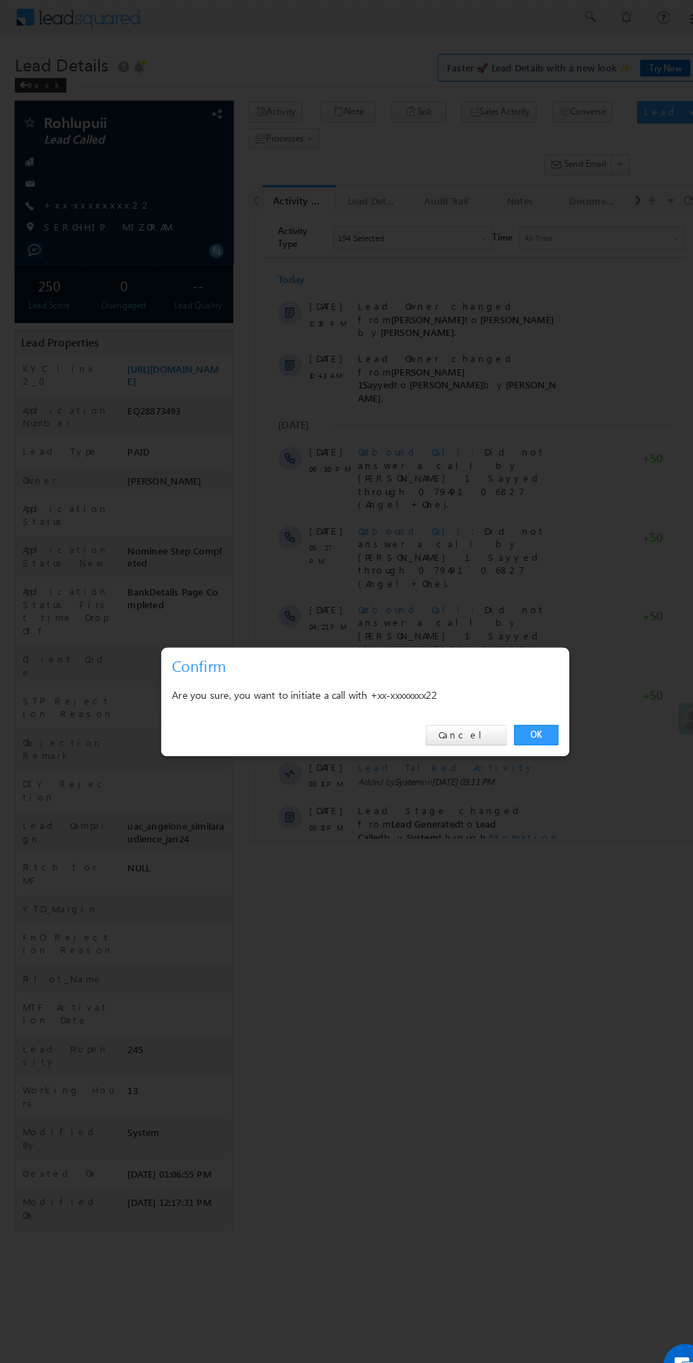
click at [536, 712] on link "OK" at bounding box center [520, 713] width 43 height 20
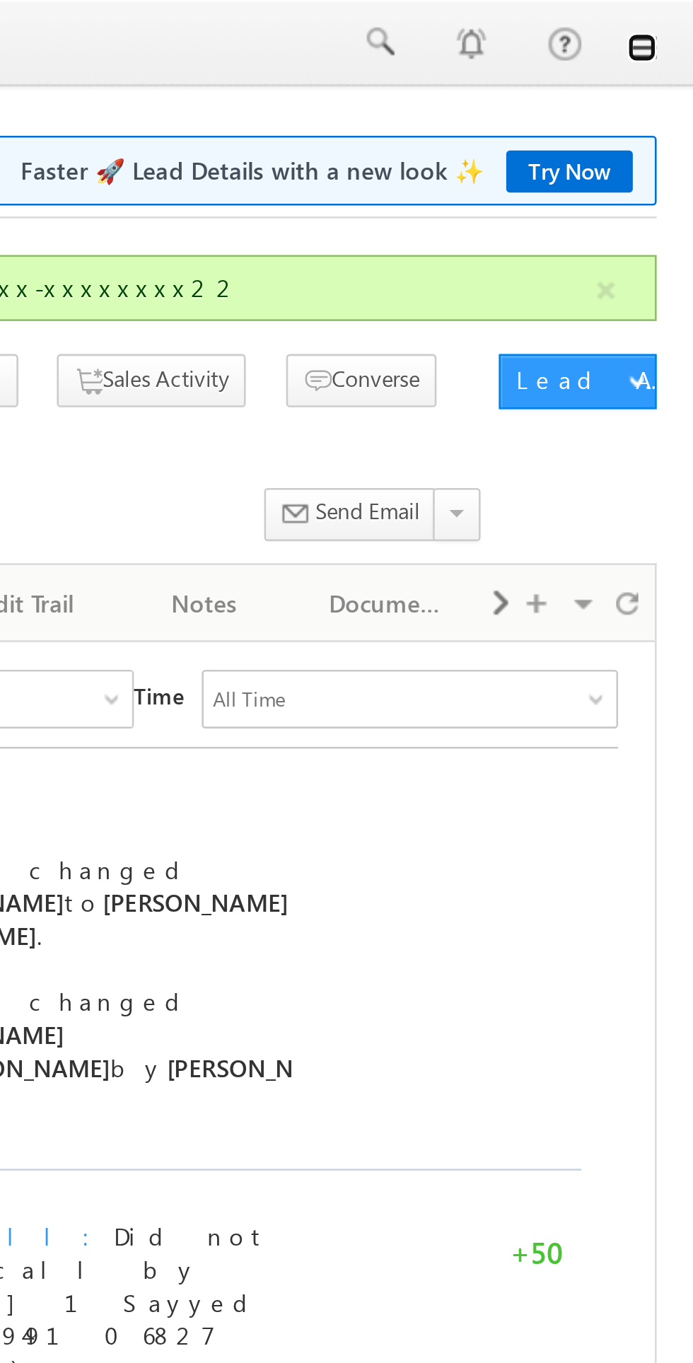
click at [669, 18] on link at bounding box center [673, 18] width 11 height 11
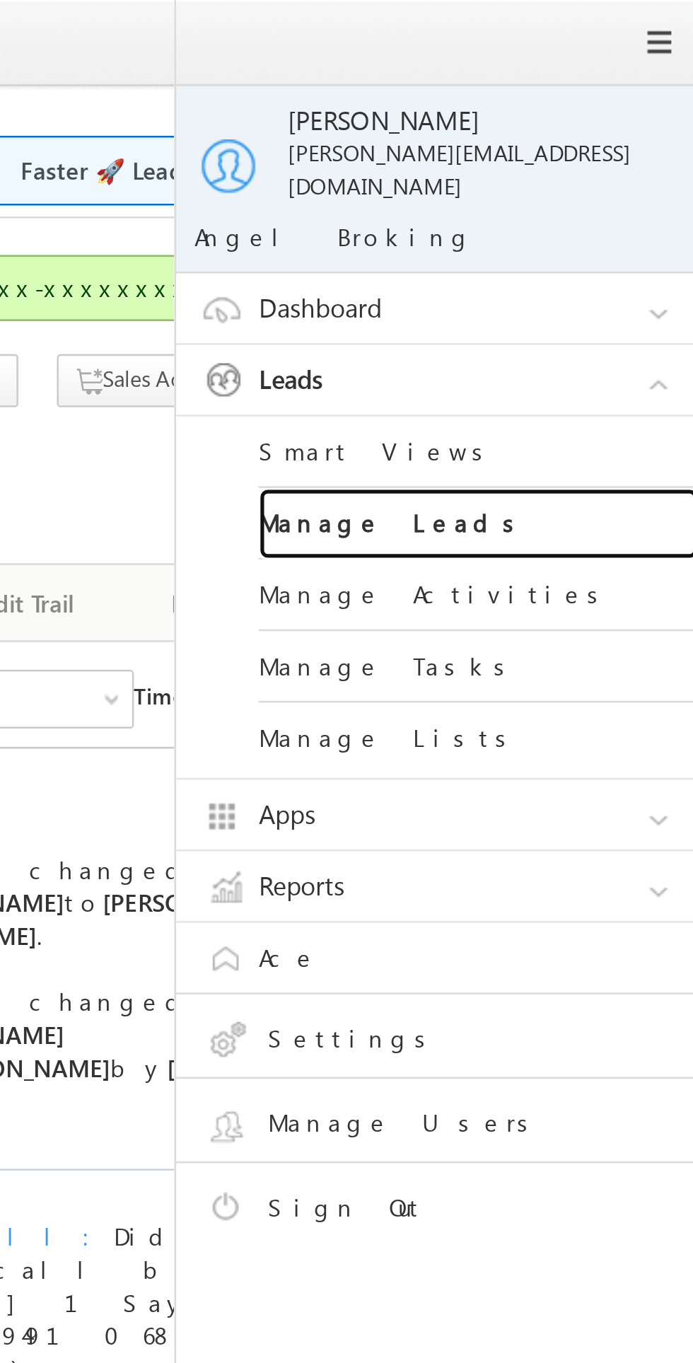
click at [555, 189] on link "Manage Leads" at bounding box center [611, 202] width 170 height 28
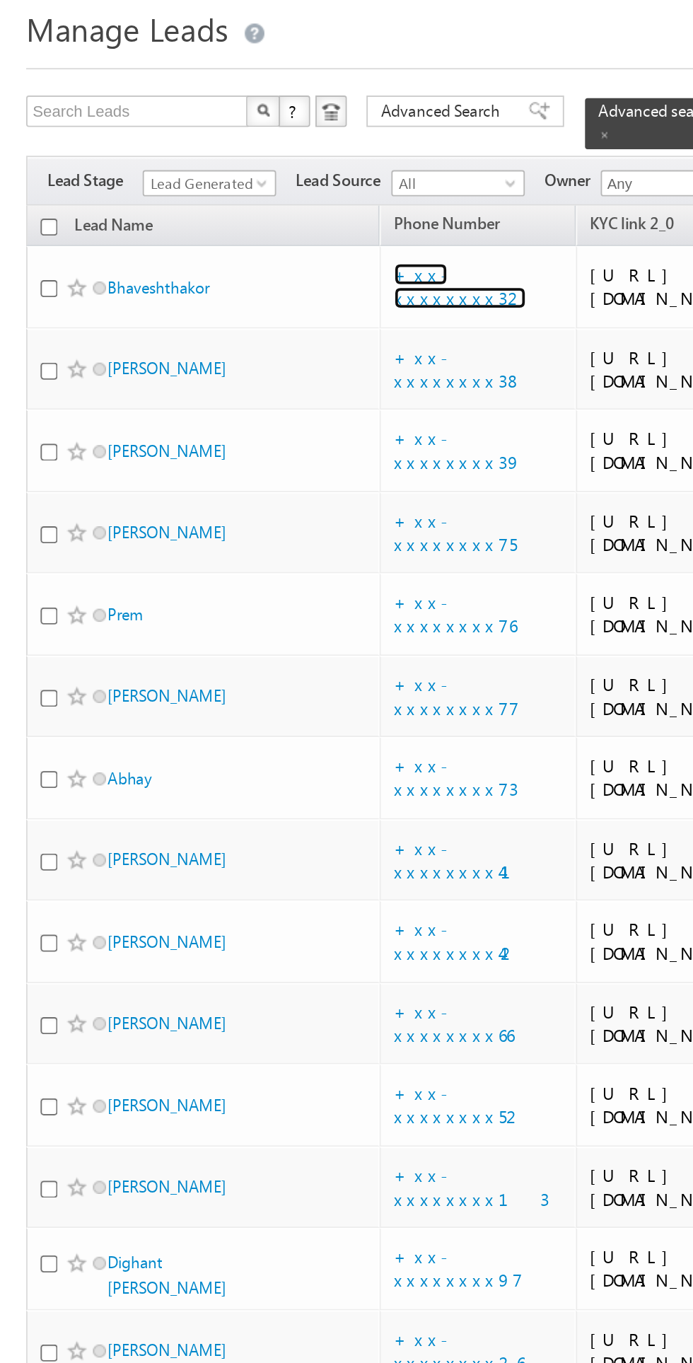
click at [258, 207] on link "+xx-xxxxxxxx32" at bounding box center [248, 201] width 71 height 25
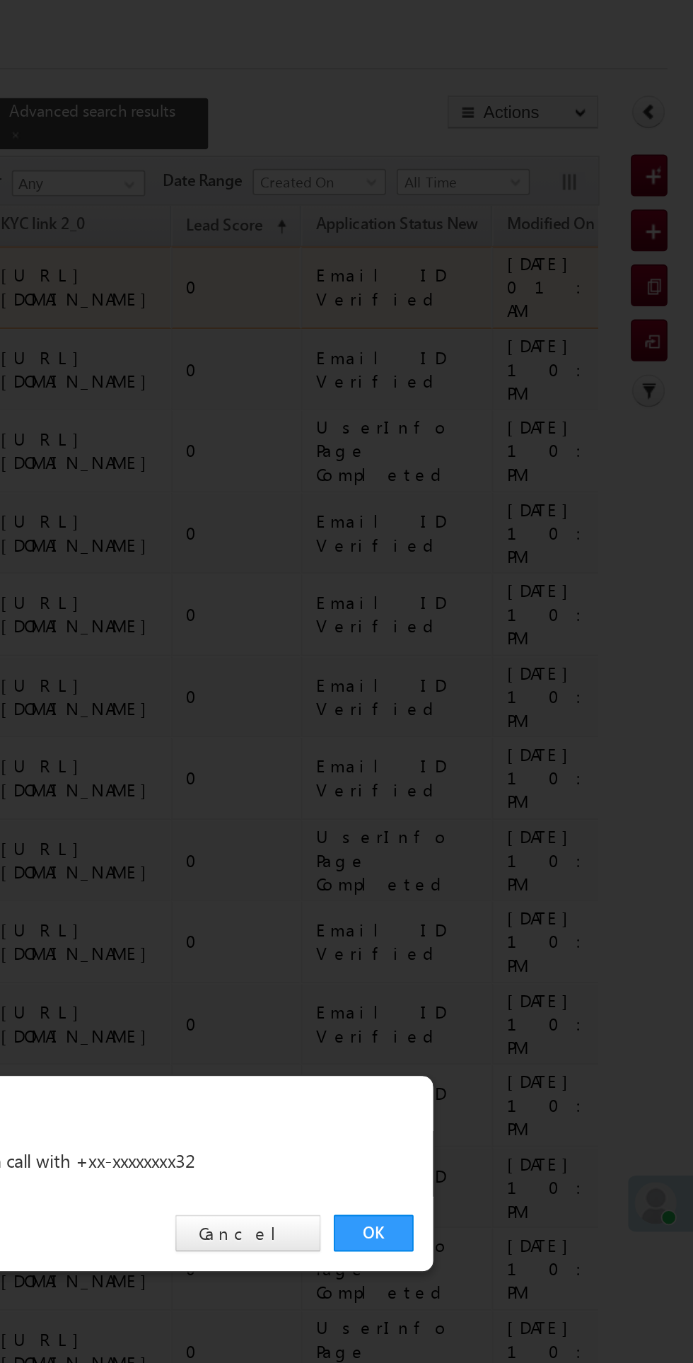
click at [520, 715] on link "OK" at bounding box center [520, 713] width 43 height 20
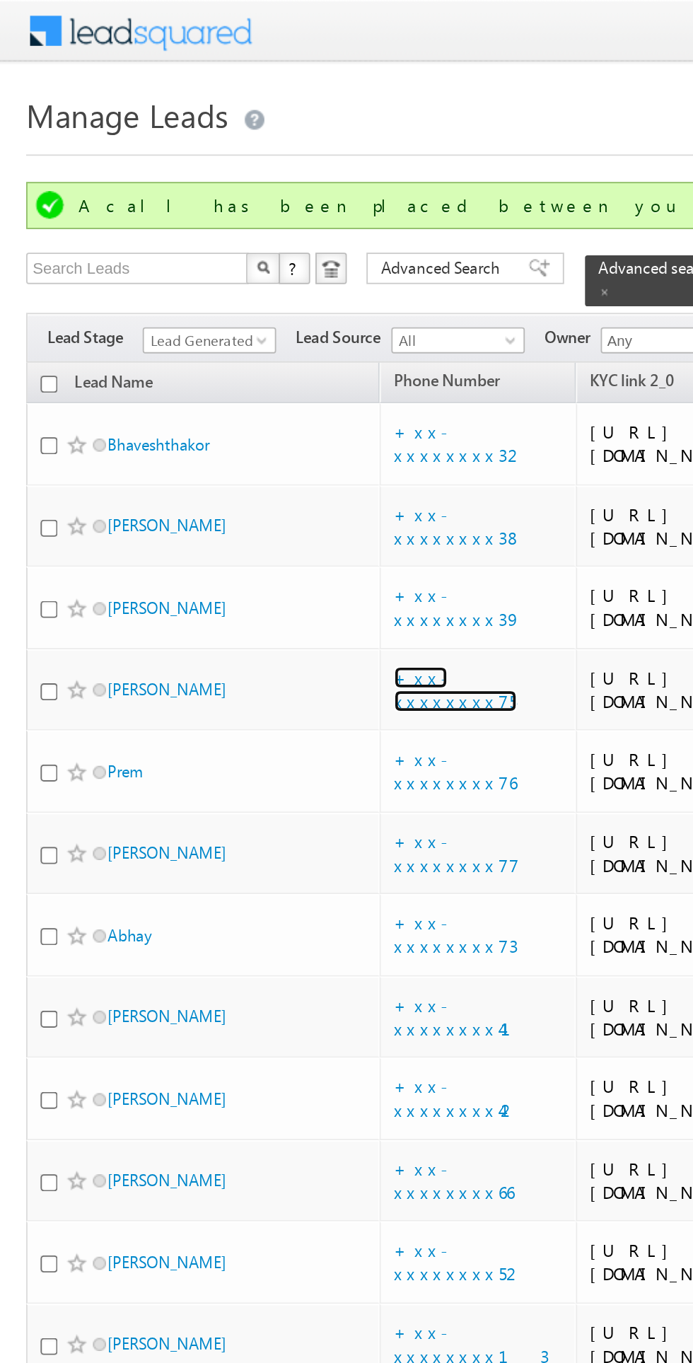
click at [250, 385] on link "+xx-xxxxxxxx75" at bounding box center [246, 372] width 66 height 25
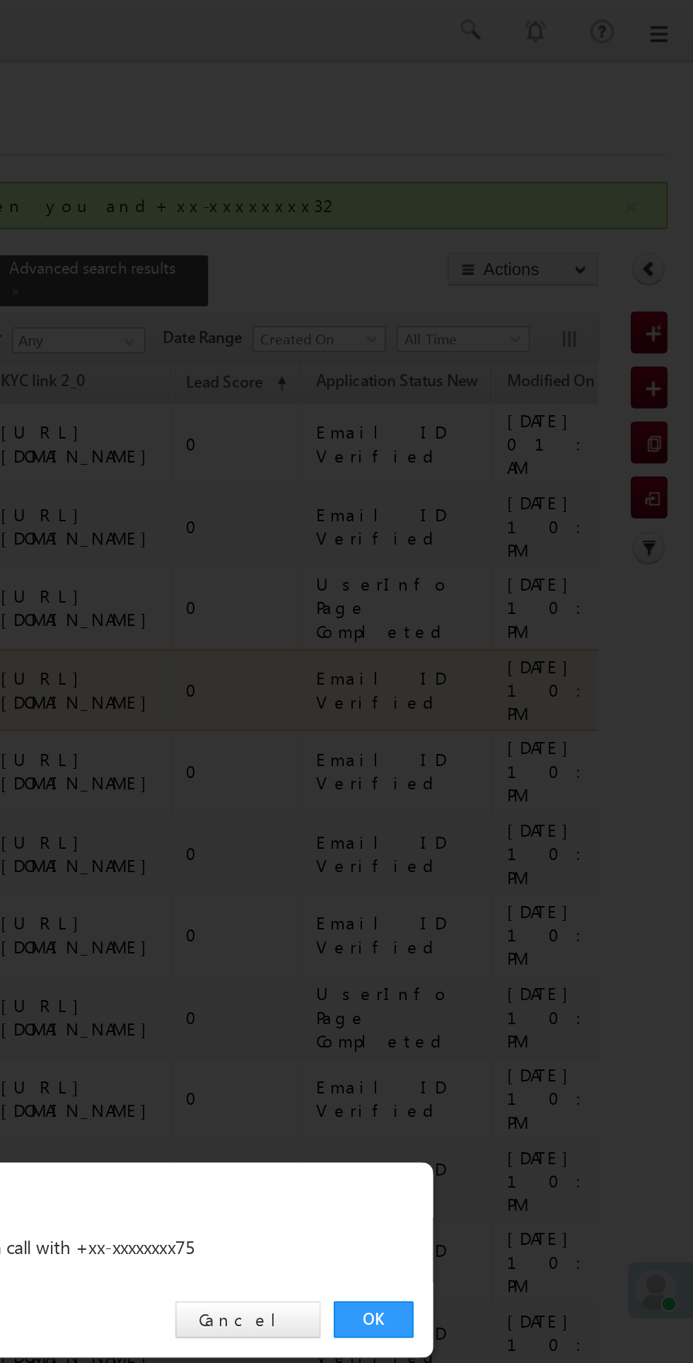
click at [521, 718] on link "OK" at bounding box center [520, 713] width 43 height 20
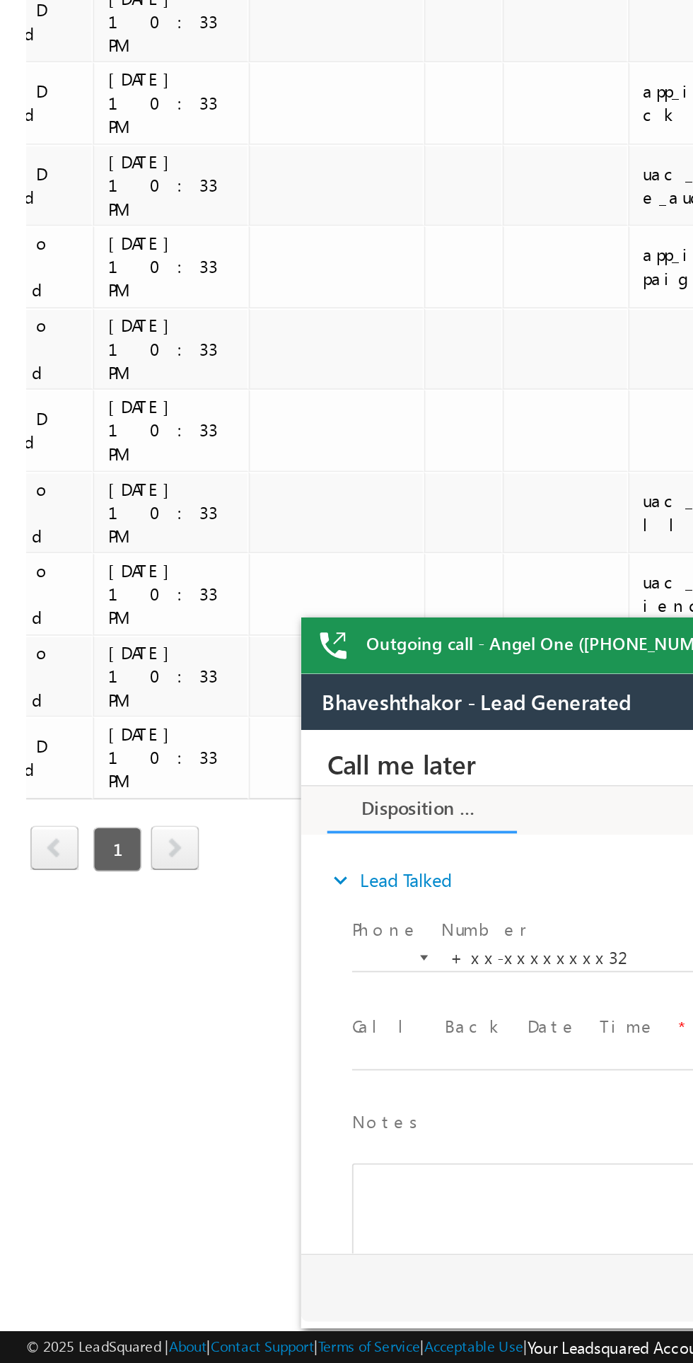
scroll to position [0, 536]
